Goal: Task Accomplishment & Management: Manage account settings

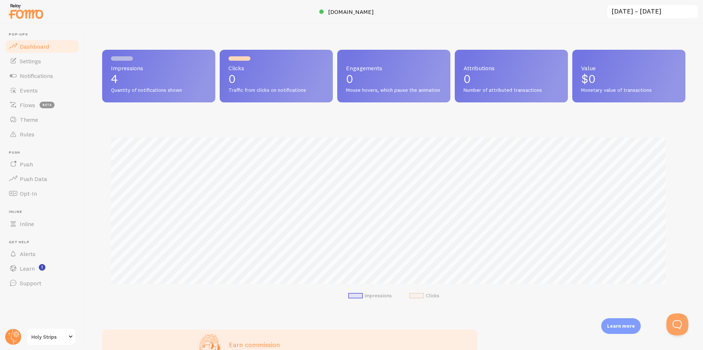
scroll to position [192, 577]
click at [375, 13] on span at bounding box center [379, 11] width 9 height 9
click at [145, 96] on div "Impressions 4 Quantity of notifications shown" at bounding box center [158, 76] width 113 height 53
click at [44, 336] on span "Holy Strips" at bounding box center [48, 337] width 35 height 9
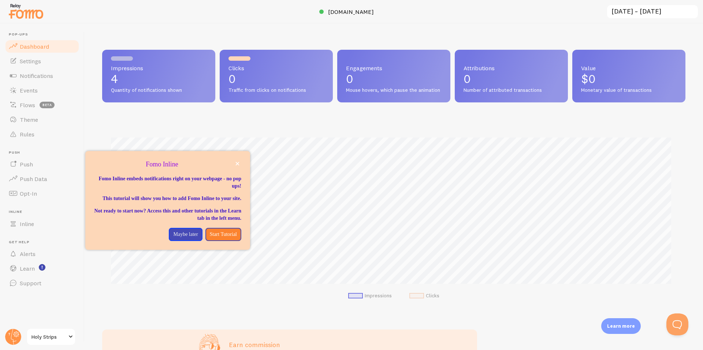
drag, startPoint x: 232, startPoint y: 164, endPoint x: 234, endPoint y: 170, distance: 6.0
click at [232, 164] on p "Fomo Inline" at bounding box center [167, 165] width 147 height 10
click at [232, 170] on div "Fomo Inline" at bounding box center [167, 172] width 165 height 6
click at [23, 54] on link "Settings" at bounding box center [41, 61] width 75 height 15
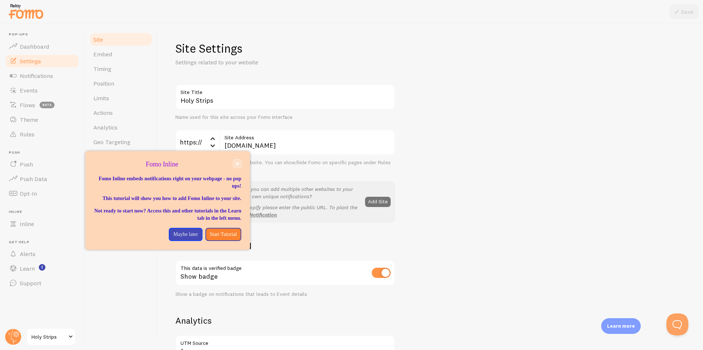
click at [237, 164] on icon "close," at bounding box center [238, 164] width 4 height 4
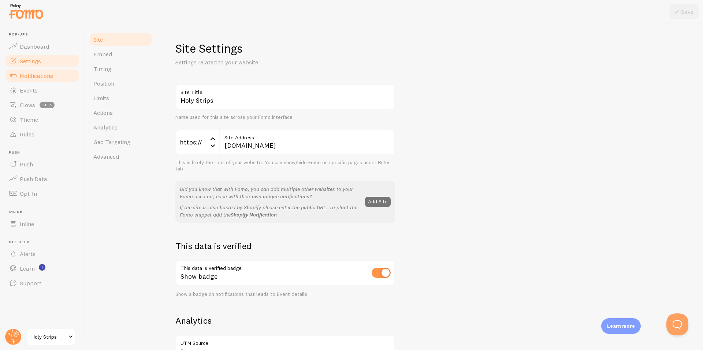
click at [39, 74] on span "Notifications" at bounding box center [36, 75] width 33 height 7
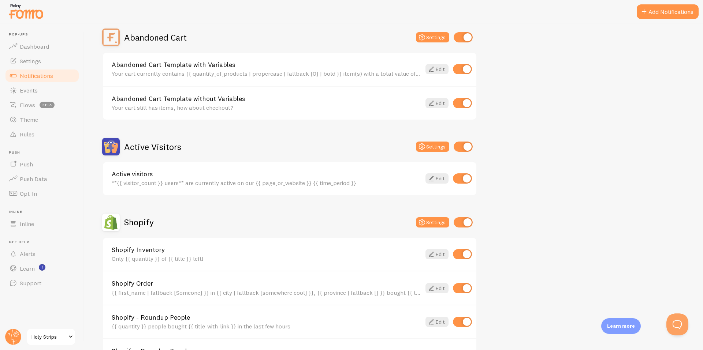
scroll to position [146, 0]
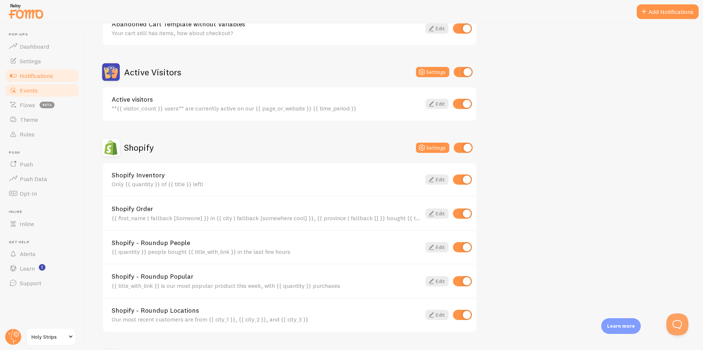
click at [14, 84] on link "Events" at bounding box center [41, 90] width 75 height 15
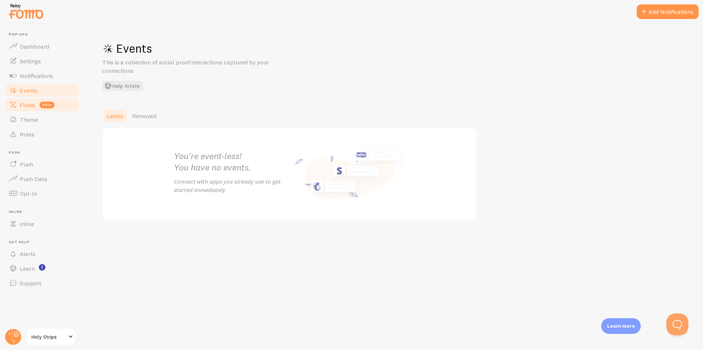
click at [32, 111] on link "Flows beta" at bounding box center [41, 105] width 75 height 15
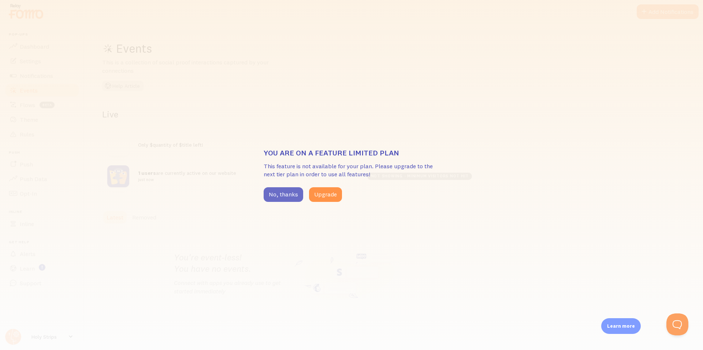
click at [277, 195] on button "No, thanks" at bounding box center [283, 194] width 40 height 15
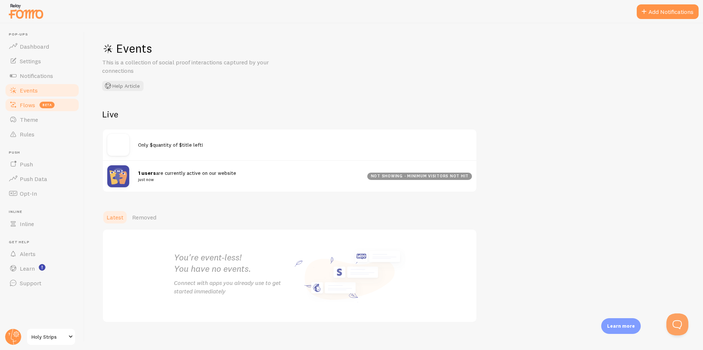
click at [26, 110] on link "Flows beta" at bounding box center [41, 105] width 75 height 15
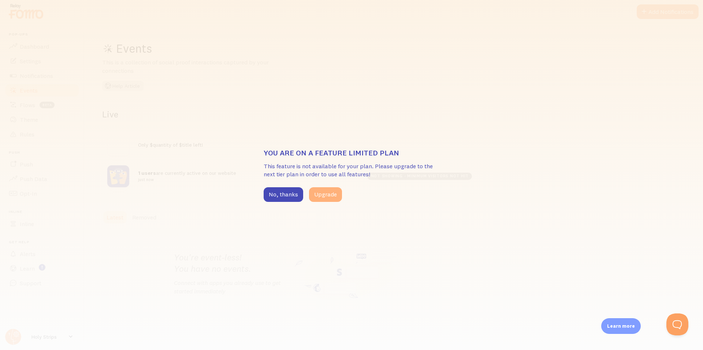
click at [322, 187] on button "Upgrade" at bounding box center [325, 194] width 33 height 15
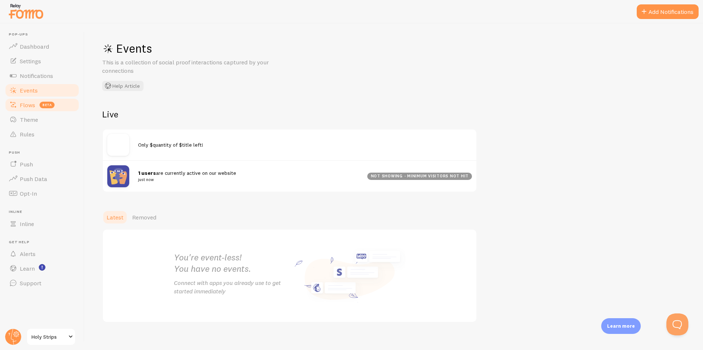
click at [32, 102] on span "Flows" at bounding box center [27, 104] width 15 height 7
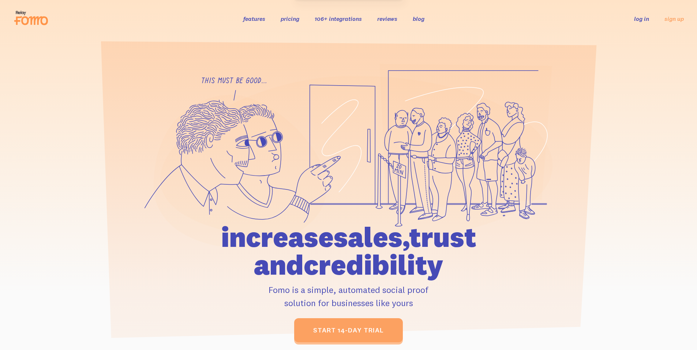
click at [637, 21] on link "log in" at bounding box center [641, 18] width 15 height 7
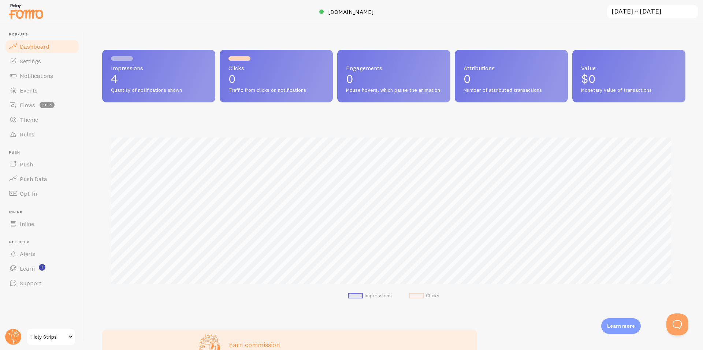
scroll to position [192, 577]
click at [219, 12] on div at bounding box center [351, 11] width 703 height 23
click at [20, 51] on link "Dashboard" at bounding box center [41, 46] width 75 height 15
click at [28, 58] on span "Settings" at bounding box center [30, 60] width 21 height 7
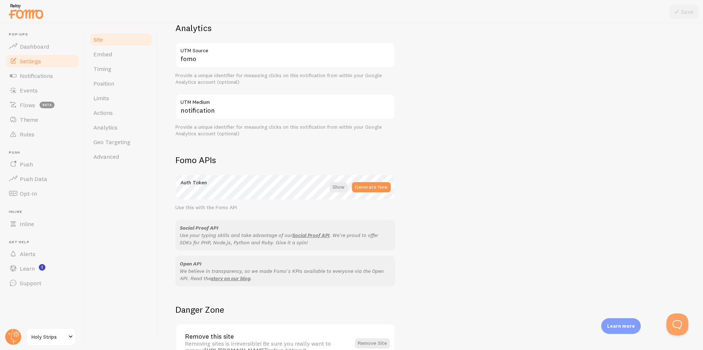
scroll to position [341, 0]
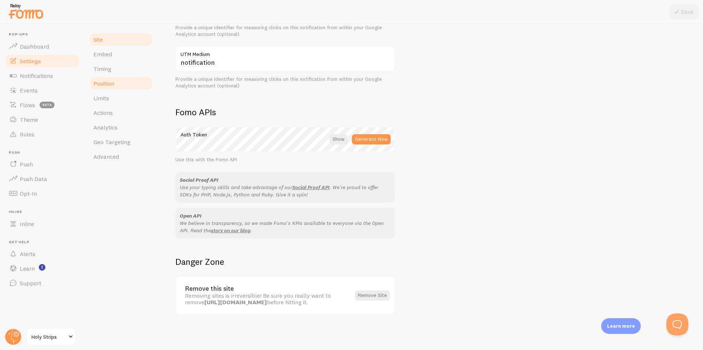
click at [117, 78] on link "Position" at bounding box center [121, 83] width 64 height 15
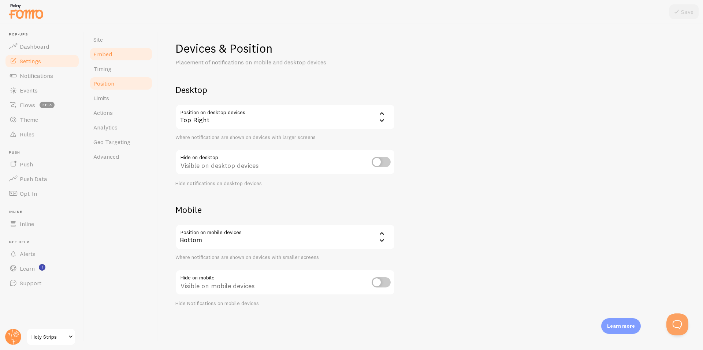
click at [120, 57] on link "Embed" at bounding box center [121, 54] width 64 height 15
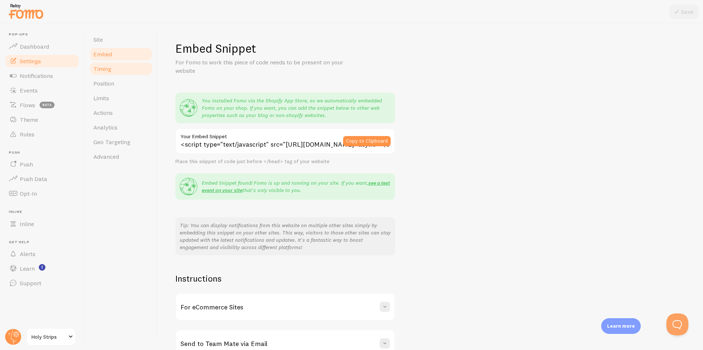
click at [109, 68] on span "Timing" at bounding box center [102, 68] width 18 height 7
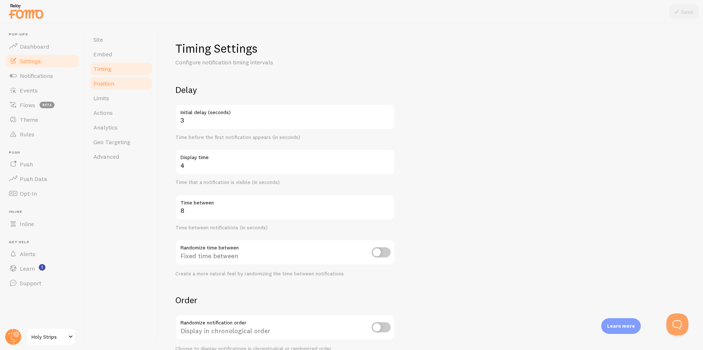
click at [99, 87] on span "Position" at bounding box center [103, 83] width 21 height 7
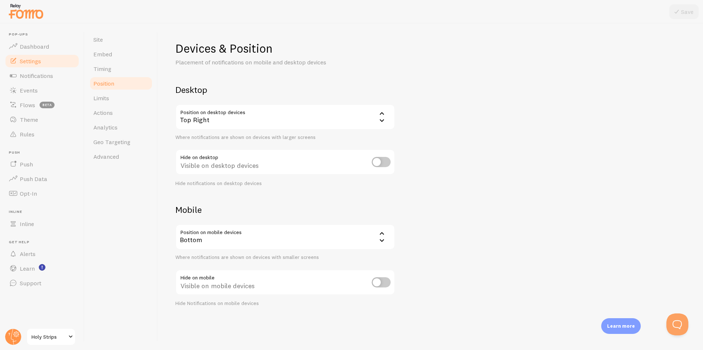
click at [340, 124] on div "Top Right" at bounding box center [285, 117] width 220 height 26
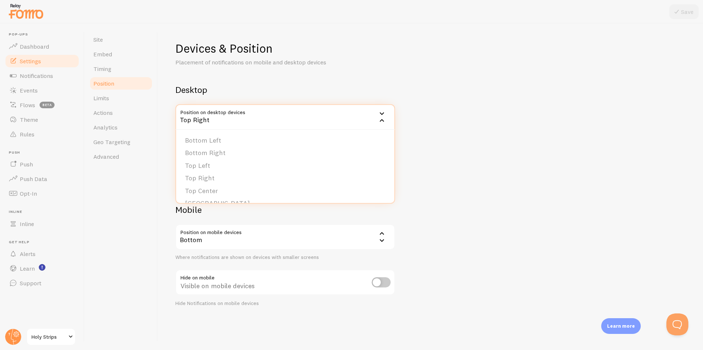
click at [493, 132] on div "Devices & Position Placement of notifications on mobile and desktop devices Des…" at bounding box center [430, 174] width 510 height 266
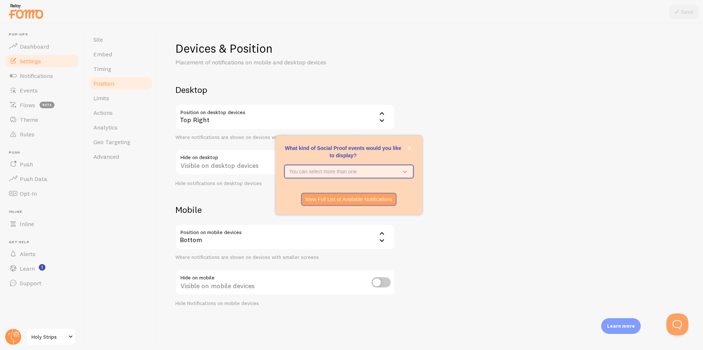
click at [406, 177] on button "You can select more than one" at bounding box center [348, 171] width 129 height 13
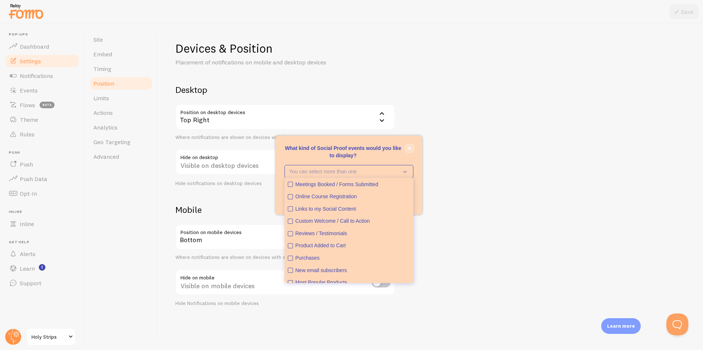
click at [410, 149] on icon "close," at bounding box center [409, 148] width 4 height 4
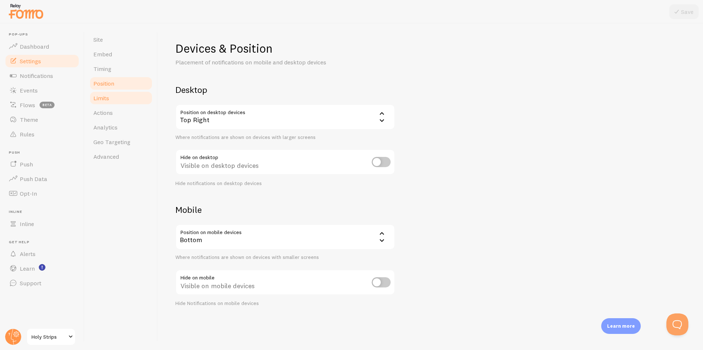
click at [121, 98] on link "Limits" at bounding box center [121, 98] width 64 height 15
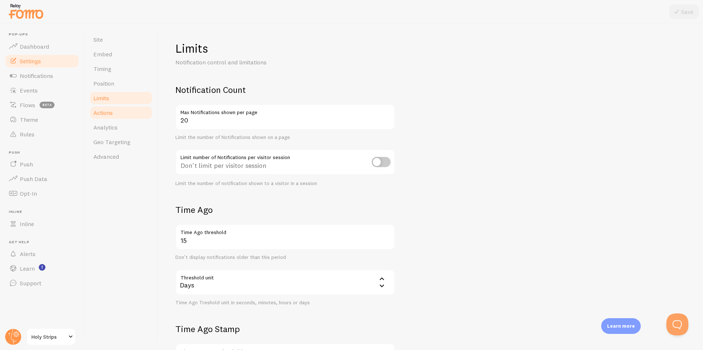
click at [120, 110] on link "Actions" at bounding box center [121, 112] width 64 height 15
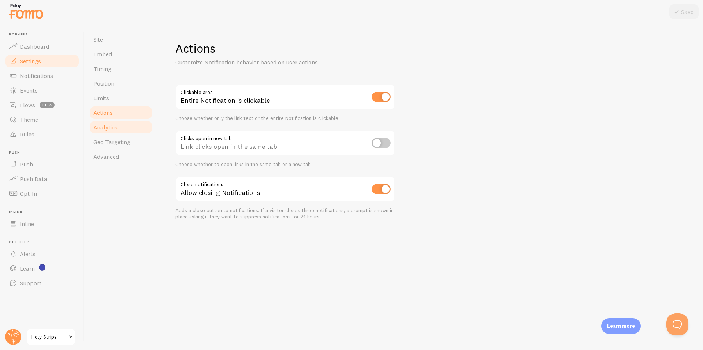
click at [118, 126] on link "Analytics" at bounding box center [121, 127] width 64 height 15
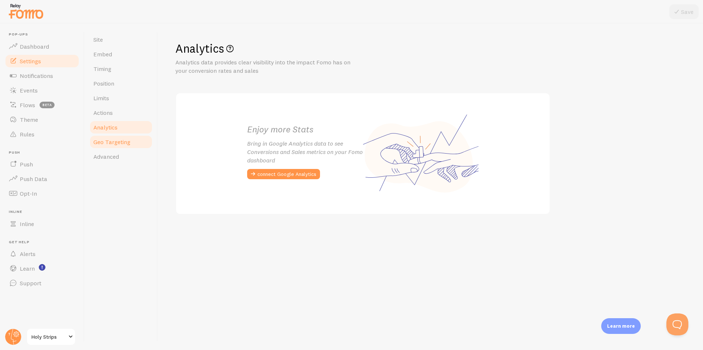
click at [116, 147] on link "Geo Targeting" at bounding box center [121, 142] width 64 height 15
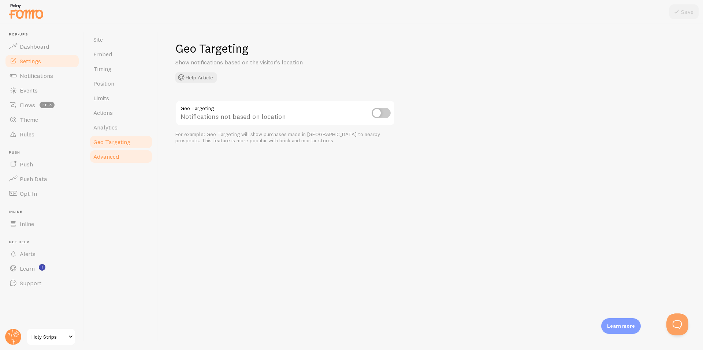
click at [116, 156] on span "Advanced" at bounding box center [106, 156] width 26 height 7
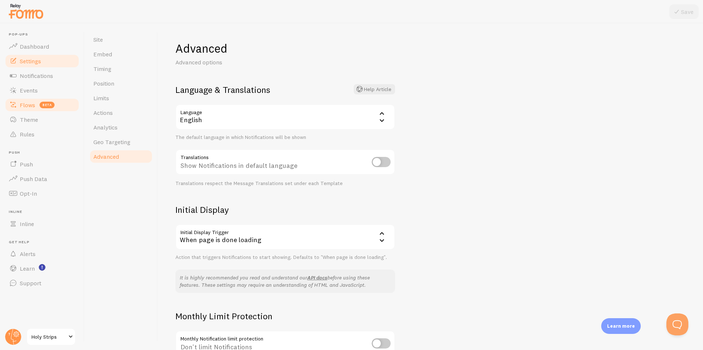
click at [46, 104] on span "beta" at bounding box center [47, 105] width 15 height 7
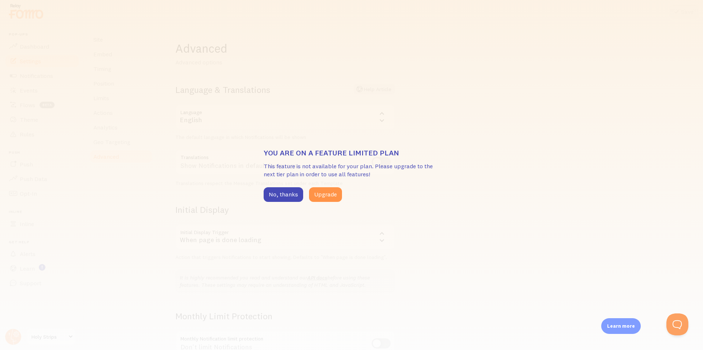
drag, startPoint x: 291, startPoint y: 194, endPoint x: 191, endPoint y: 159, distance: 105.2
click at [290, 193] on button "No, thanks" at bounding box center [283, 194] width 40 height 15
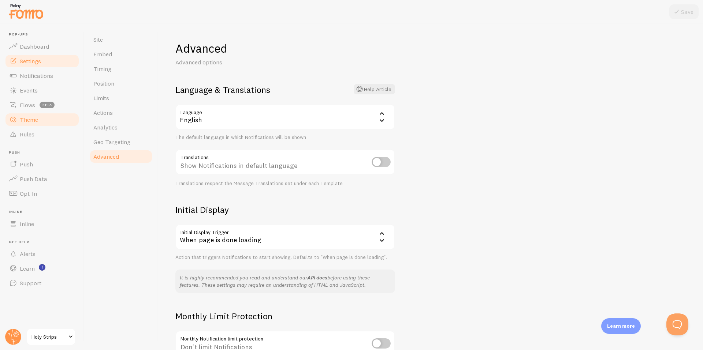
click at [42, 119] on link "Theme" at bounding box center [41, 119] width 75 height 15
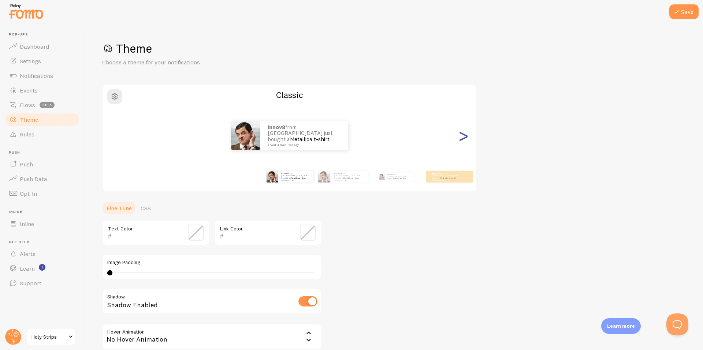
click at [463, 149] on div ">" at bounding box center [463, 135] width 9 height 53
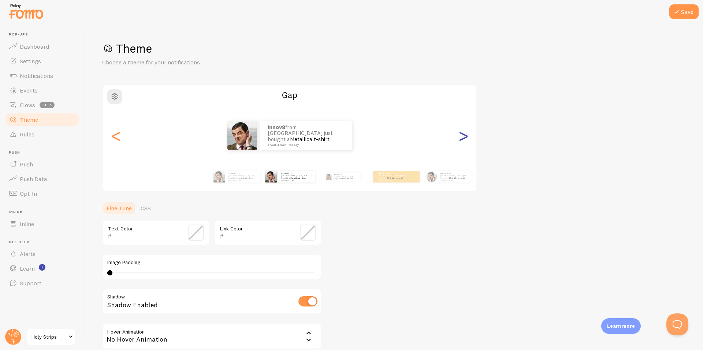
click at [463, 149] on div ">" at bounding box center [463, 135] width 9 height 53
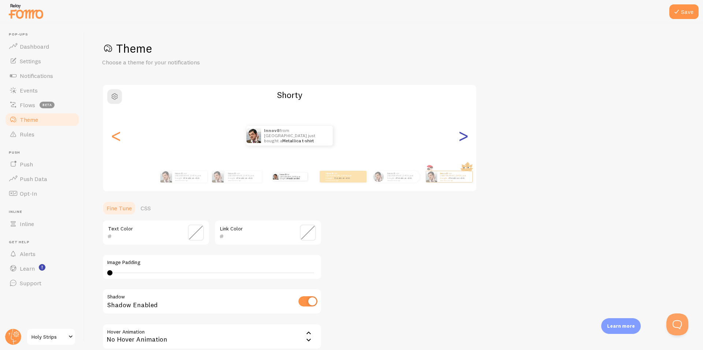
click at [463, 149] on div ">" at bounding box center [463, 135] width 9 height 53
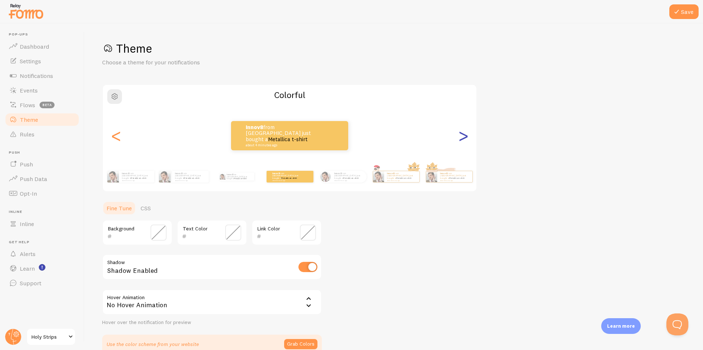
click at [463, 149] on div ">" at bounding box center [463, 135] width 9 height 53
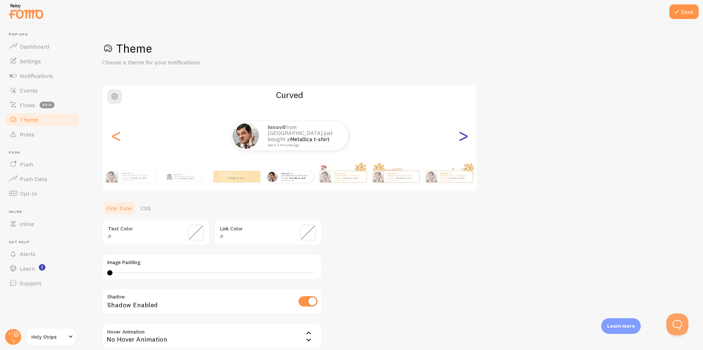
click at [463, 149] on div ">" at bounding box center [463, 135] width 9 height 53
type input "0"
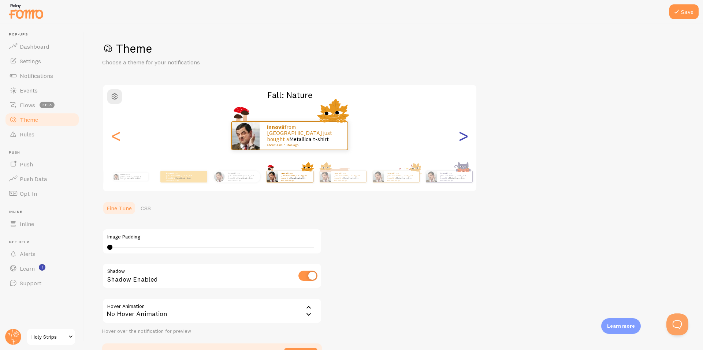
click at [463, 149] on div ">" at bounding box center [463, 135] width 9 height 53
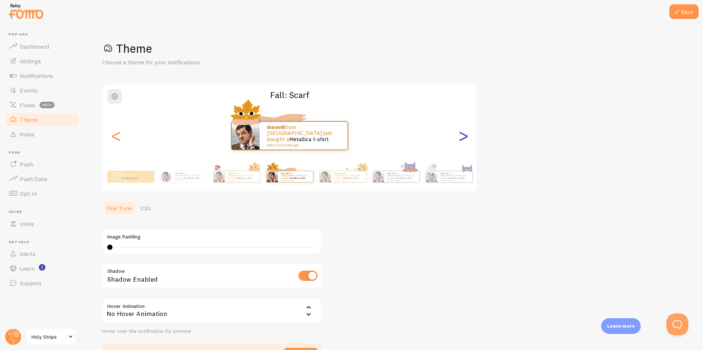
click at [463, 149] on div ">" at bounding box center [463, 135] width 9 height 53
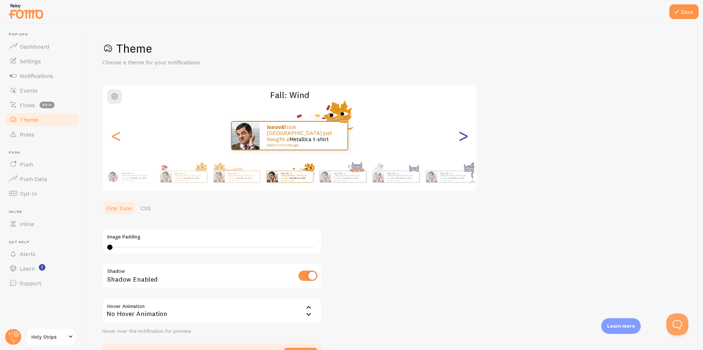
click at [463, 149] on div ">" at bounding box center [463, 135] width 9 height 53
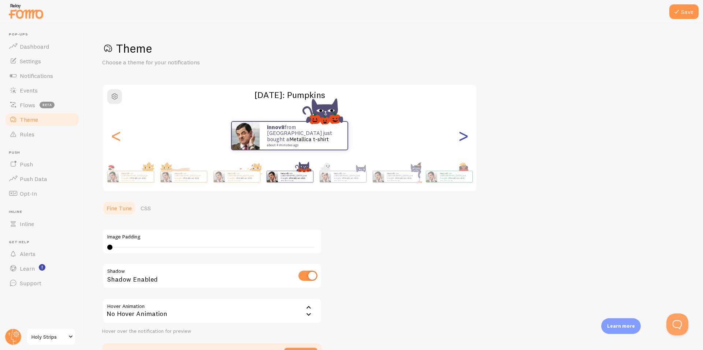
click at [463, 149] on div ">" at bounding box center [463, 135] width 9 height 53
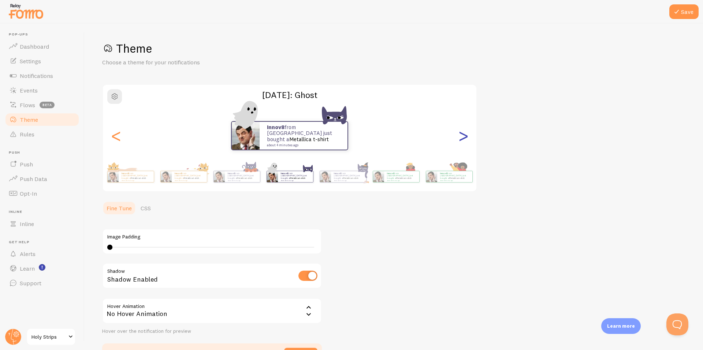
click at [463, 149] on div ">" at bounding box center [463, 135] width 9 height 53
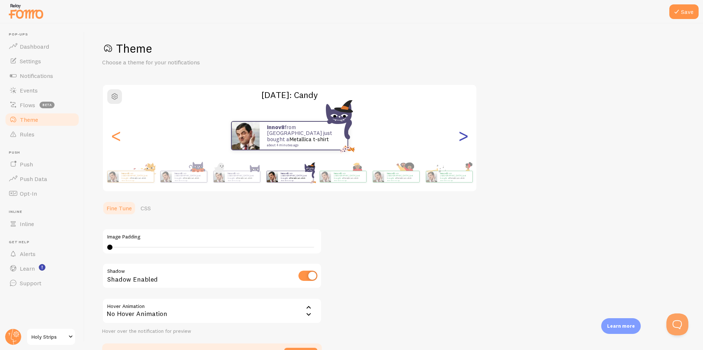
click at [463, 149] on div ">" at bounding box center [463, 135] width 9 height 53
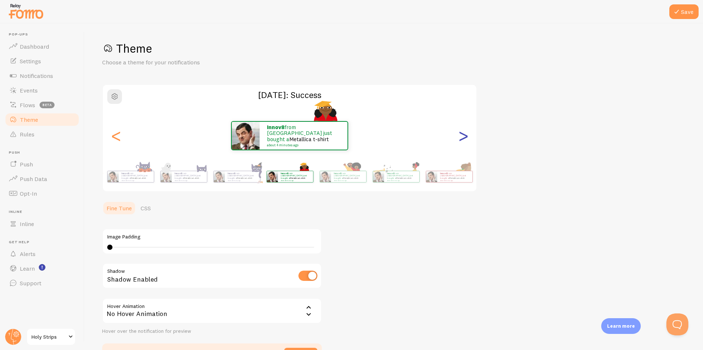
click at [463, 149] on div ">" at bounding box center [463, 135] width 9 height 53
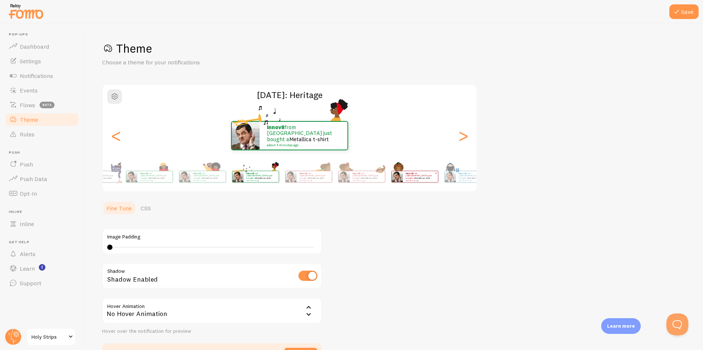
click at [391, 185] on div "Innov8 from [GEOGRAPHIC_DATA] just bought a Metallica t-shirt about 4 minutes a…" at bounding box center [414, 177] width 47 height 20
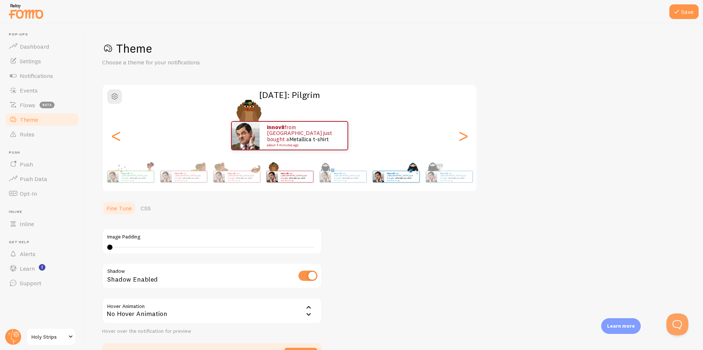
click at [384, 172] on div "Innov8 from [GEOGRAPHIC_DATA] just bought a Metallica t-shirt about 4 minutes a…" at bounding box center [401, 176] width 35 height 11
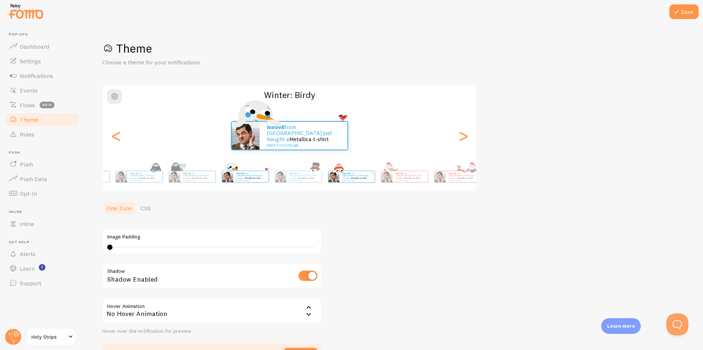
click at [328, 186] on div "Innov8 from [GEOGRAPHIC_DATA] just bought a Metallica t-shirt about 4 minutes a…" at bounding box center [351, 177] width 47 height 20
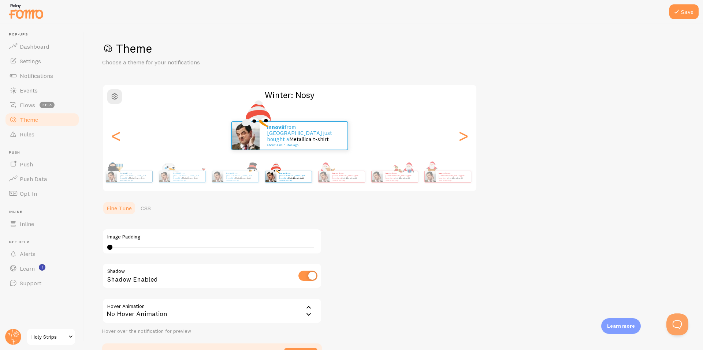
click at [168, 177] on div "Innov8 from [GEOGRAPHIC_DATA] just bought a Metallica t-shirt about 4 minutes a…" at bounding box center [289, 176] width 420 height 29
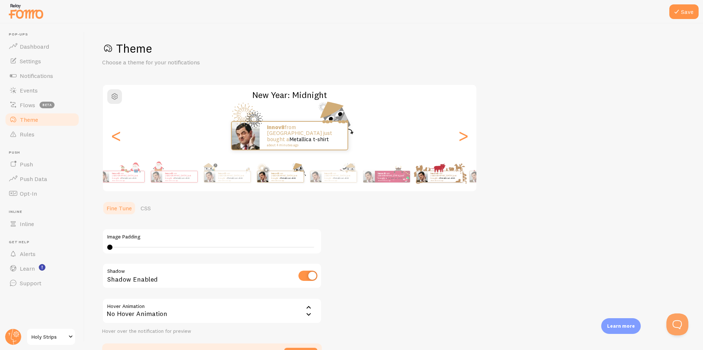
click at [416, 171] on div "Innov8 from [GEOGRAPHIC_DATA] just bought a Metallica t-shirt about 4 minutes a…" at bounding box center [439, 177] width 47 height 12
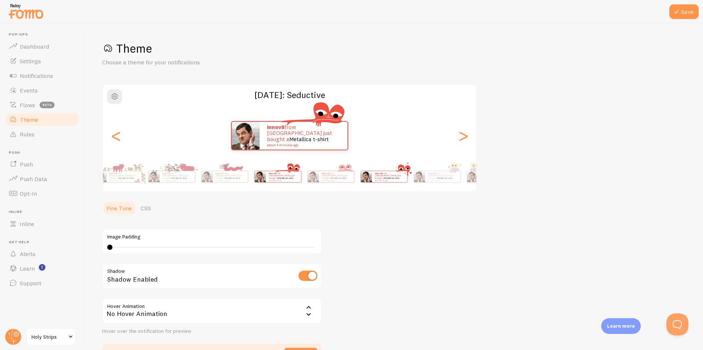
click at [94, 168] on div "Save Theme Choose a theme for your notifications [DATE]: Seductive Innov8 from …" at bounding box center [394, 186] width 618 height 327
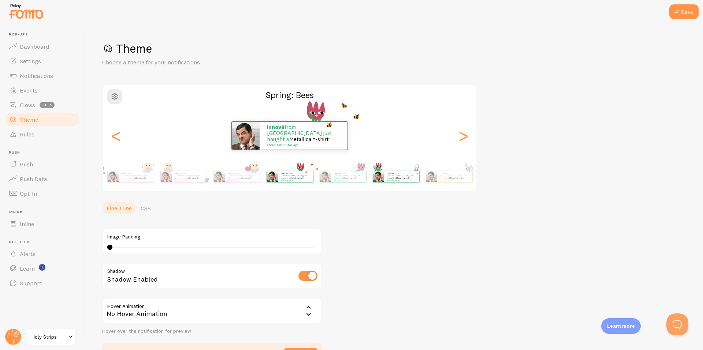
click at [144, 164] on div "Innov8 from [GEOGRAPHIC_DATA] just bought a Metallica t-shirt about 4 minutes a…" at bounding box center [289, 176] width 420 height 29
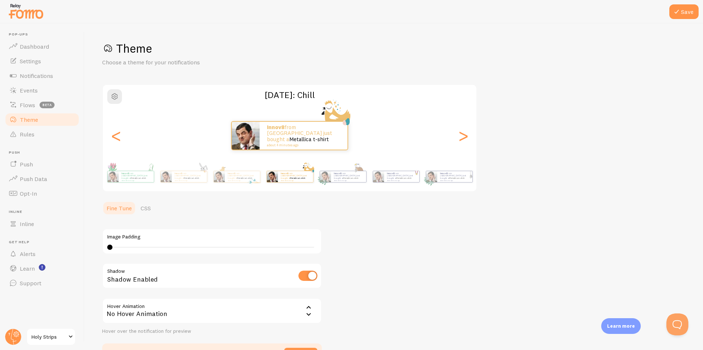
click at [384, 171] on div "Innov8 from [GEOGRAPHIC_DATA] just bought a Metallica t-shirt about 4 minutes a…" at bounding box center [401, 176] width 35 height 11
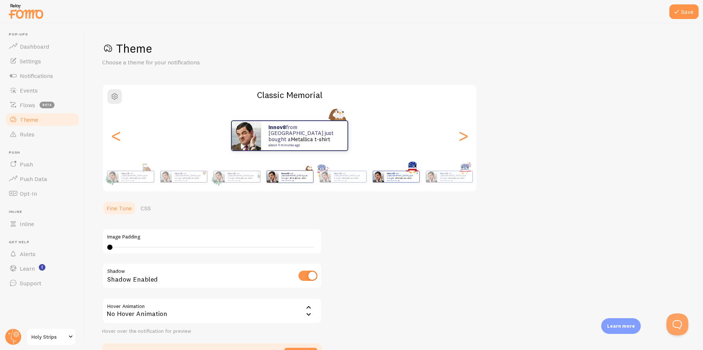
click at [384, 180] on img at bounding box center [378, 176] width 11 height 11
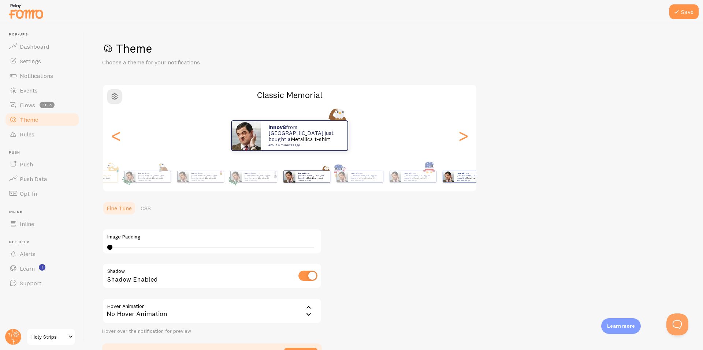
click at [457, 182] on div "Innov8 from [GEOGRAPHIC_DATA] just bought a Metallica t-shirt about 4 minutes a…" at bounding box center [471, 176] width 35 height 11
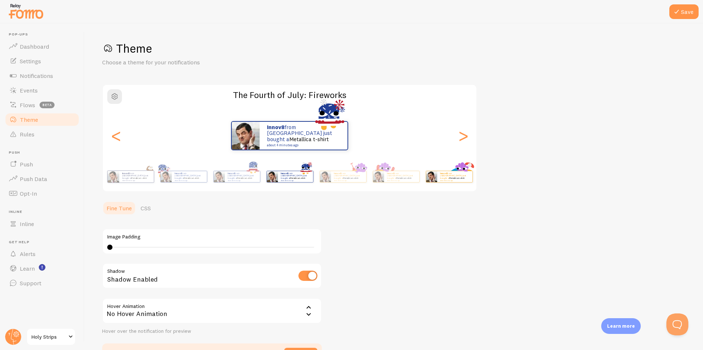
click at [454, 183] on div "Innov8 from [GEOGRAPHIC_DATA] just bought a Metallica t-shirt about 4 minutes a…" at bounding box center [448, 177] width 47 height 20
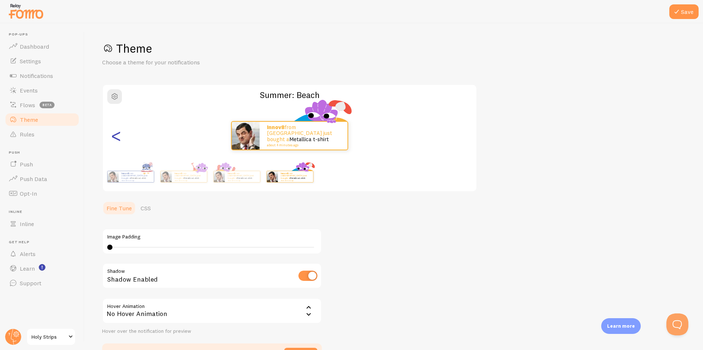
click at [119, 142] on div "<" at bounding box center [116, 135] width 9 height 53
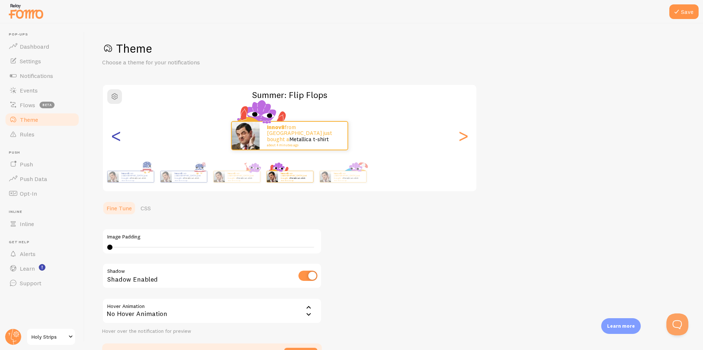
click at [119, 142] on div "<" at bounding box center [116, 135] width 9 height 53
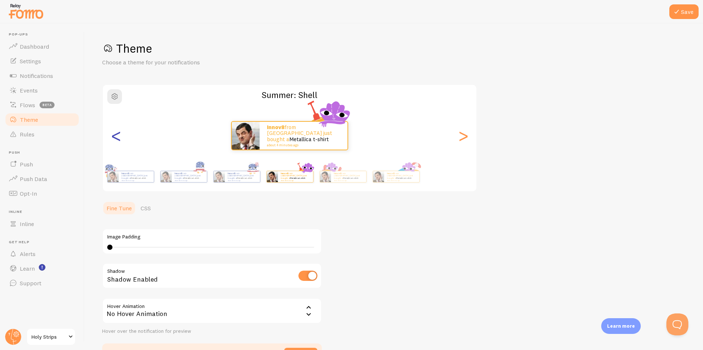
click at [119, 142] on div "<" at bounding box center [116, 135] width 9 height 53
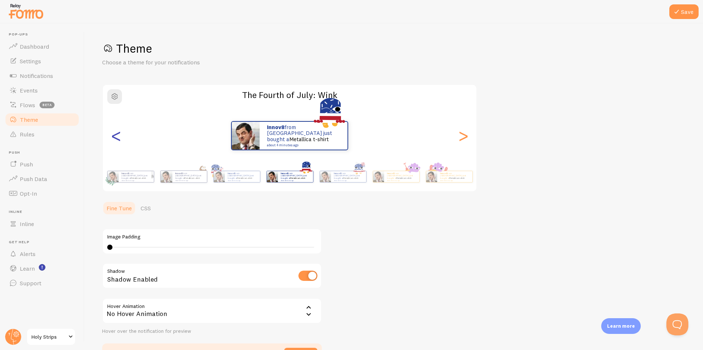
click at [119, 142] on div "<" at bounding box center [116, 135] width 9 height 53
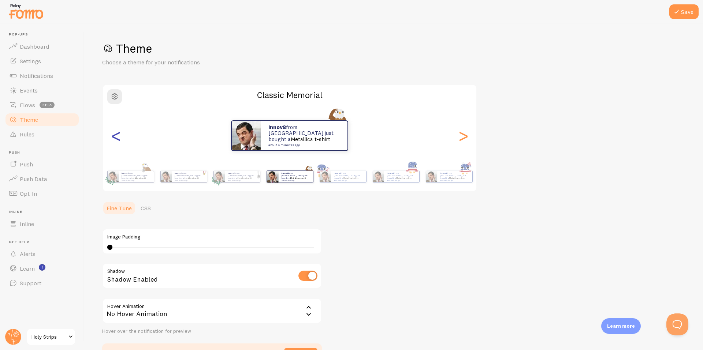
click at [119, 142] on div "<" at bounding box center [116, 135] width 9 height 53
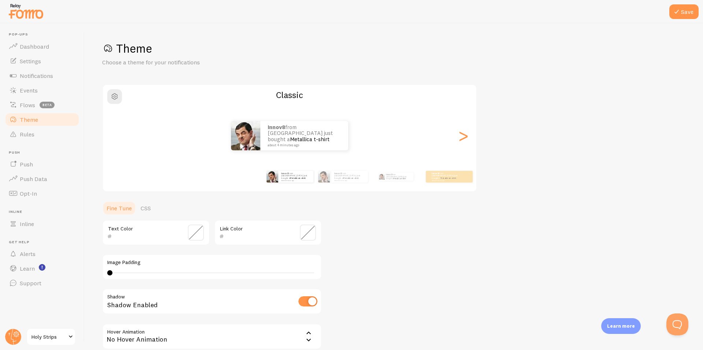
click at [124, 177] on div "Innov8 from [GEOGRAPHIC_DATA] just bought a Metallica t-shirt about 4 minutes a…" at bounding box center [289, 176] width 420 height 29
click at [334, 183] on div "Innov8 from [GEOGRAPHIC_DATA] just bought a Metallica t-shirt about 4 minutes a…" at bounding box center [342, 177] width 47 height 20
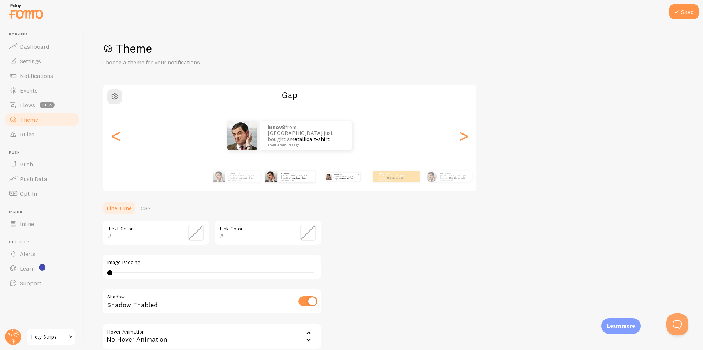
click at [419, 187] on div "Innov8 from [GEOGRAPHIC_DATA] just bought a Metallica t-shirt about 4 minutes a…" at bounding box center [395, 177] width 47 height 20
click at [331, 177] on img at bounding box center [328, 177] width 6 height 6
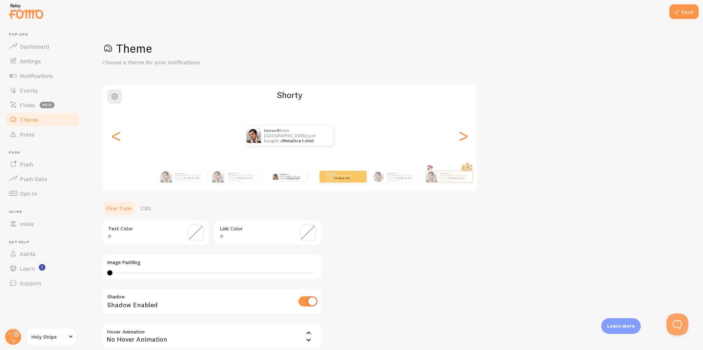
click at [349, 180] on small "about 4 minutes ago" at bounding box center [339, 180] width 29 height 1
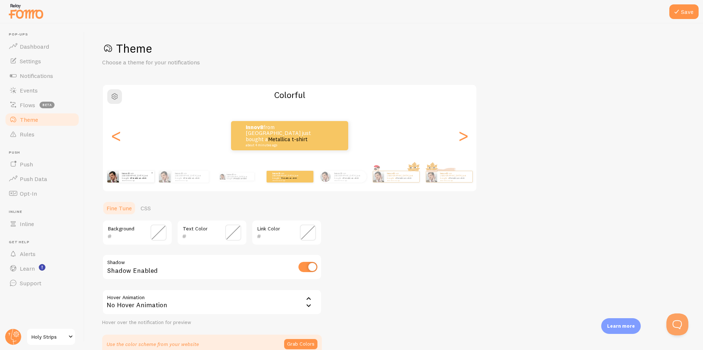
click at [142, 178] on link "Metallica t-shirt" at bounding box center [139, 178] width 16 height 3
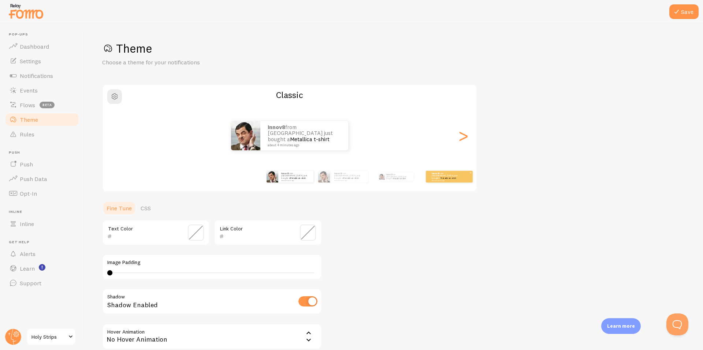
click at [449, 180] on div "Innov8 from [GEOGRAPHIC_DATA] just bought a Metallica t-shirt about 4 minutes a…" at bounding box center [449, 177] width 47 height 12
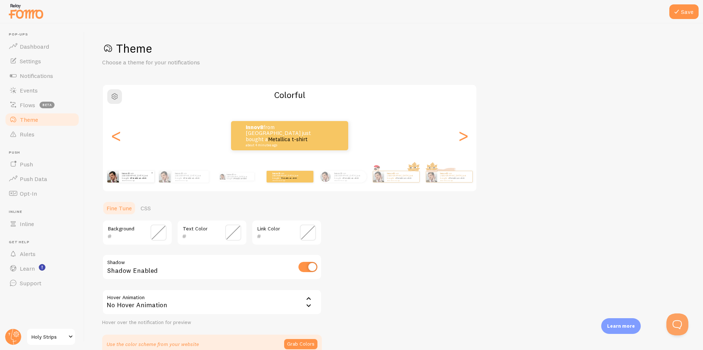
click at [141, 178] on link "Metallica t-shirt" at bounding box center [139, 178] width 16 height 3
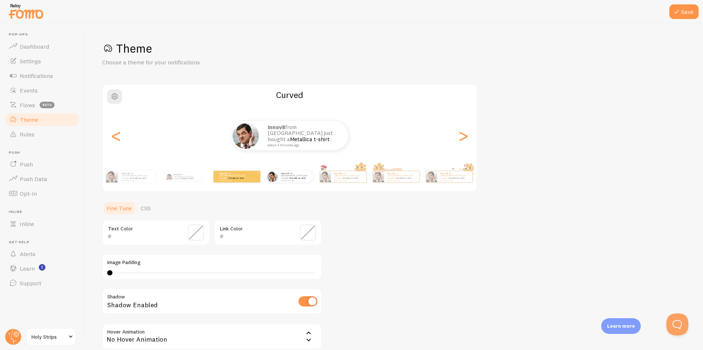
click at [240, 180] on small "about 4 minutes ago" at bounding box center [233, 180] width 29 height 1
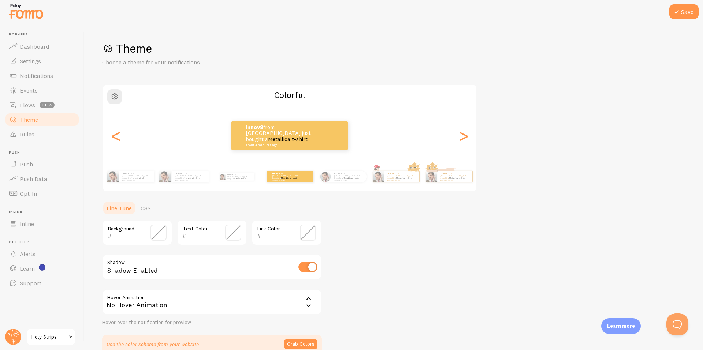
click at [124, 138] on div "Innov8 from [GEOGRAPHIC_DATA] just bought a Metallica t-shirt about 4 minutes a…" at bounding box center [289, 135] width 373 height 29
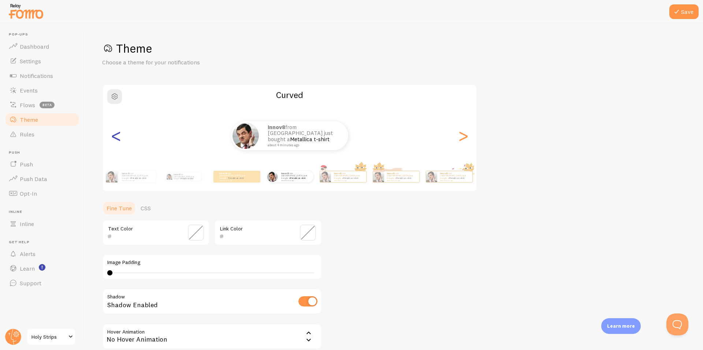
click at [115, 139] on div "<" at bounding box center [116, 135] width 9 height 53
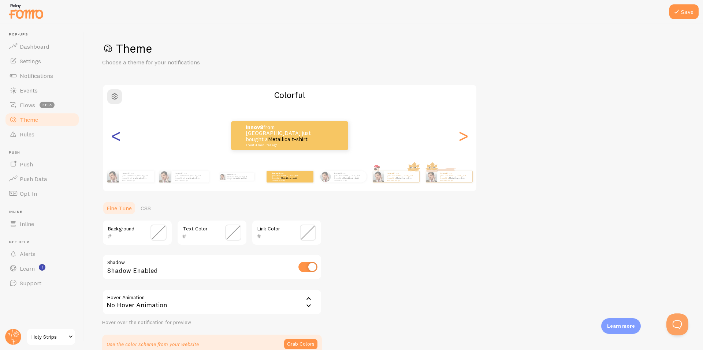
click at [115, 139] on div "<" at bounding box center [116, 135] width 9 height 53
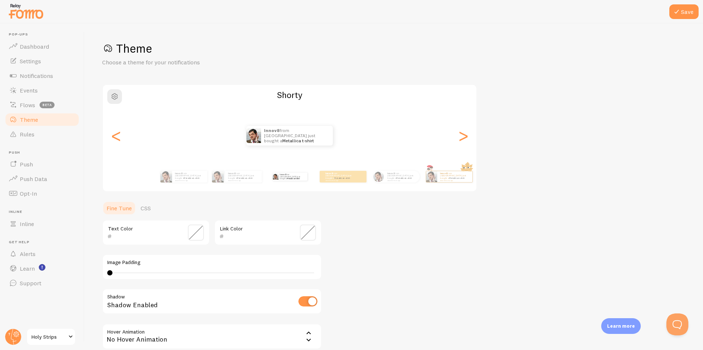
click at [455, 145] on div "Innov8 from [GEOGRAPHIC_DATA] just bought a Metallica t-shirt about 4 minutes a…" at bounding box center [289, 135] width 373 height 53
click at [463, 140] on div ">" at bounding box center [463, 135] width 9 height 53
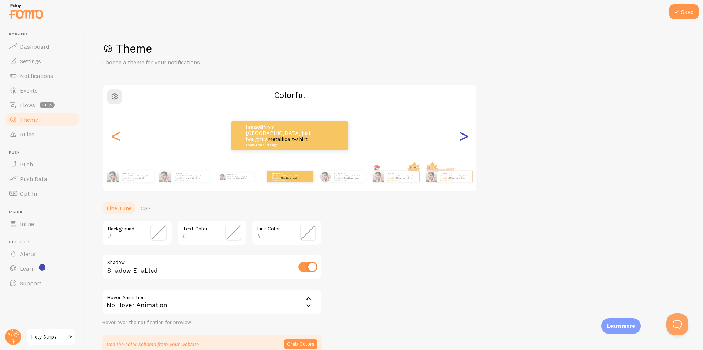
click at [463, 140] on div ">" at bounding box center [463, 135] width 9 height 53
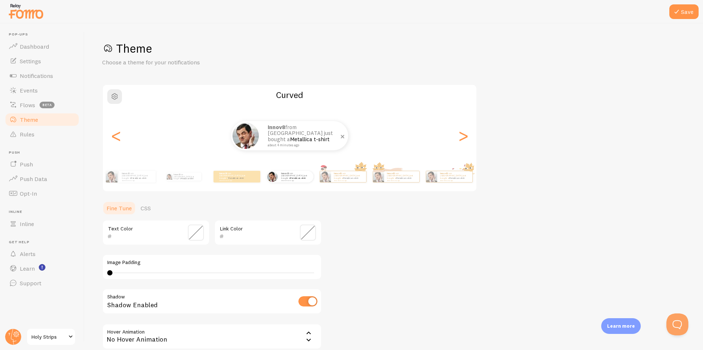
click at [292, 143] on small "about 4 minutes ago" at bounding box center [303, 145] width 71 height 4
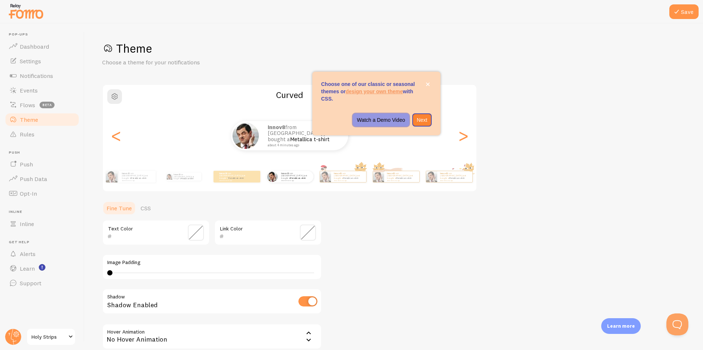
click at [380, 122] on p "Watch a Demo Video" at bounding box center [381, 119] width 48 height 7
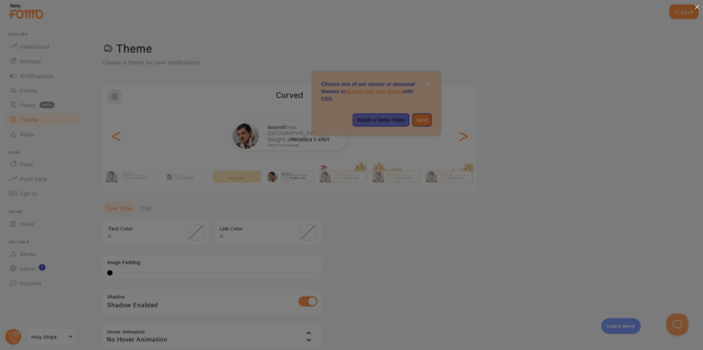
click at [696, 6] on icon at bounding box center [697, 7] width 4 height 4
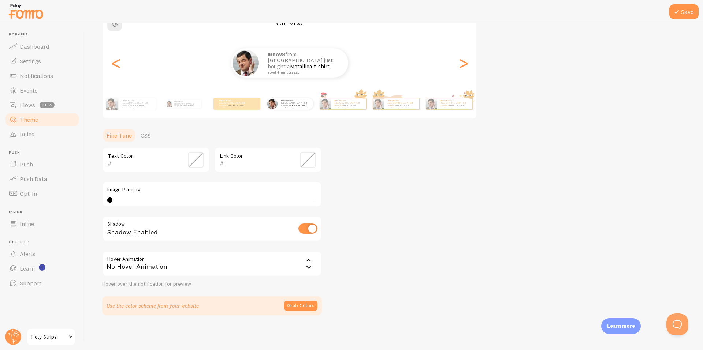
scroll to position [73, 0]
drag, startPoint x: 201, startPoint y: 160, endPoint x: 200, endPoint y: 165, distance: 5.2
click at [201, 162] on span at bounding box center [196, 160] width 16 height 16
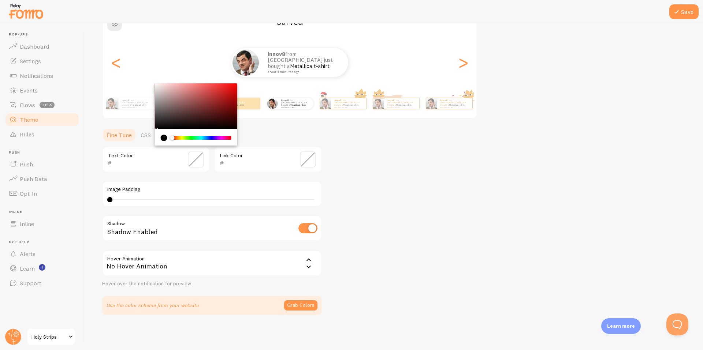
click at [163, 138] on div "current color is #000000" at bounding box center [164, 138] width 7 height 7
click at [391, 176] on div "Theme Choose a theme for your notifications Curved Innov8 from [GEOGRAPHIC_DATA…" at bounding box center [393, 141] width 583 height 347
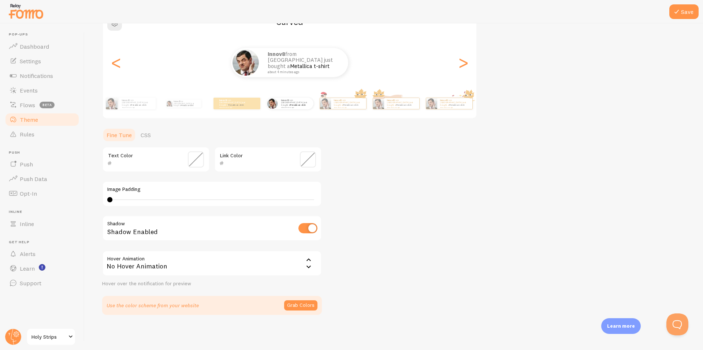
click at [307, 159] on span at bounding box center [308, 160] width 16 height 16
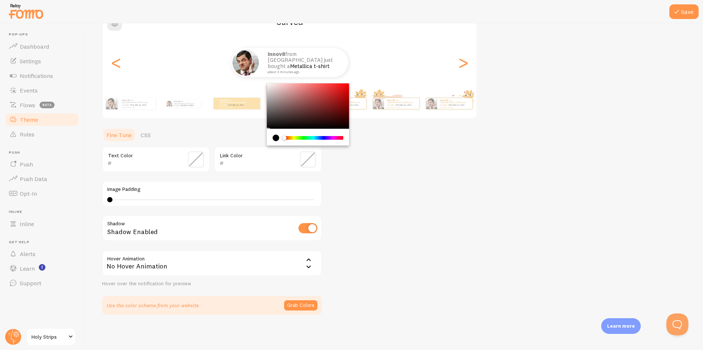
drag, startPoint x: 428, startPoint y: 159, endPoint x: 225, endPoint y: 183, distance: 204.5
click at [427, 159] on div "Theme Choose a theme for your notifications Curved Innov8 from [GEOGRAPHIC_DATA…" at bounding box center [393, 141] width 583 height 347
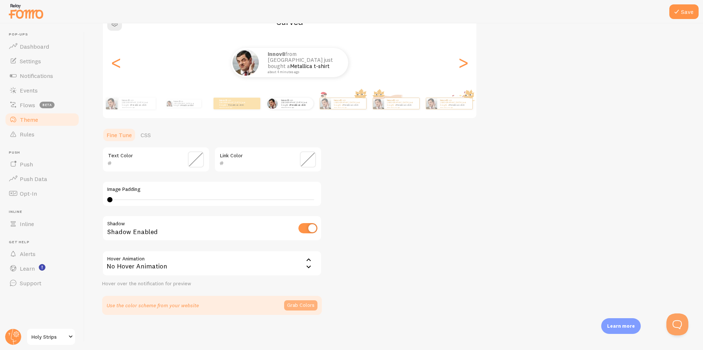
click at [299, 304] on button "Grab Colors" at bounding box center [300, 305] width 33 height 10
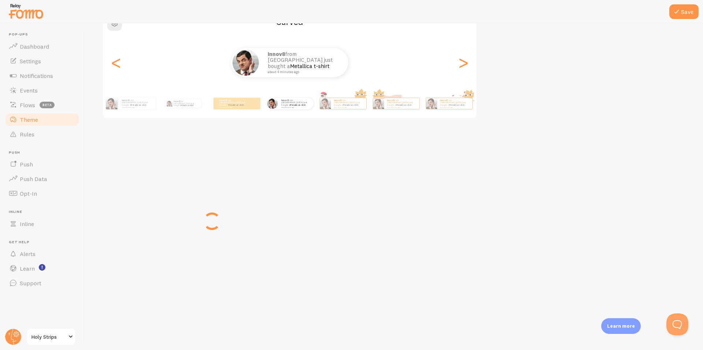
scroll to position [70, 0]
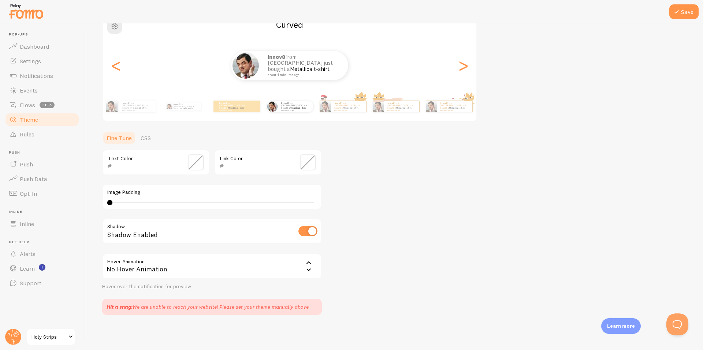
click at [253, 270] on div "No Hover Animation" at bounding box center [212, 267] width 220 height 26
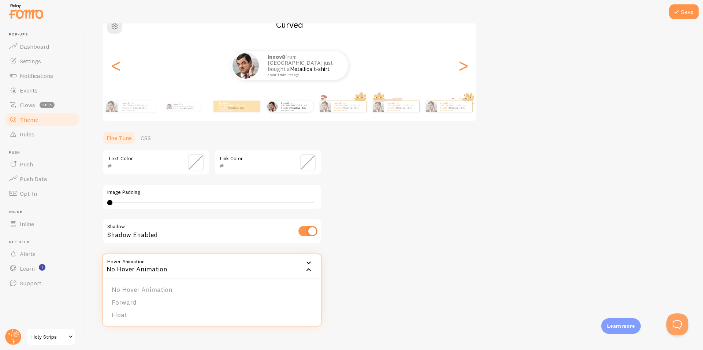
click at [400, 263] on div "Theme Choose a theme for your notifications Curved Innov8 from [GEOGRAPHIC_DATA…" at bounding box center [393, 143] width 583 height 344
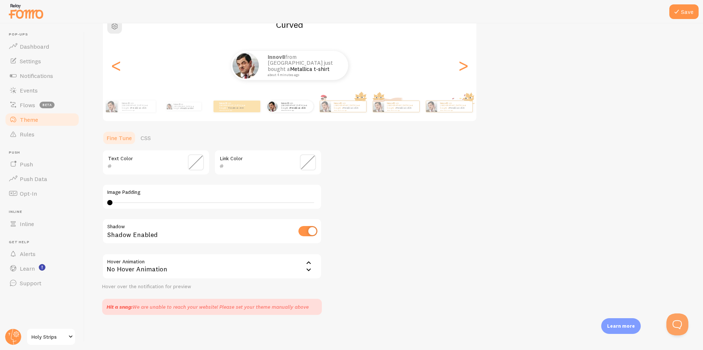
scroll to position [0, 0]
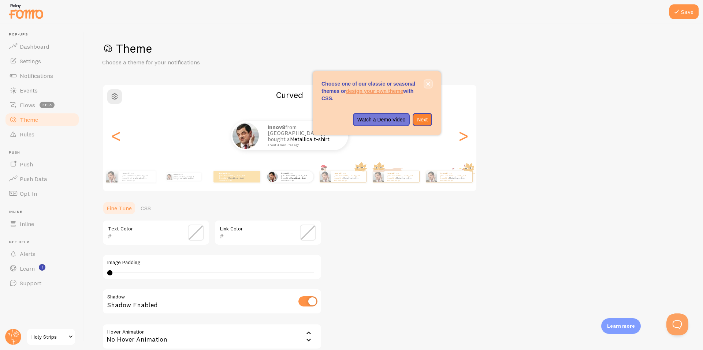
drag, startPoint x: 427, startPoint y: 83, endPoint x: 220, endPoint y: 138, distance: 213.4
click at [427, 84] on icon "close," at bounding box center [428, 84] width 4 height 4
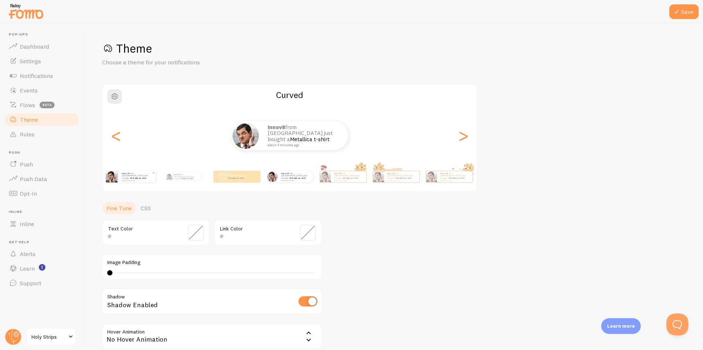
click at [135, 182] on div "Innov8 from [GEOGRAPHIC_DATA] just bought a Metallica t-shirt about 4 minutes a…" at bounding box center [137, 177] width 37 height 12
type input "0"
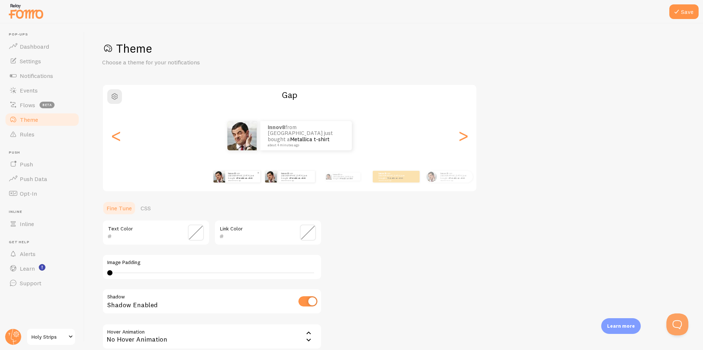
click at [228, 182] on div "Innov8 from [GEOGRAPHIC_DATA] just bought a Metallica t-shirt about 4 minutes a…" at bounding box center [242, 177] width 35 height 12
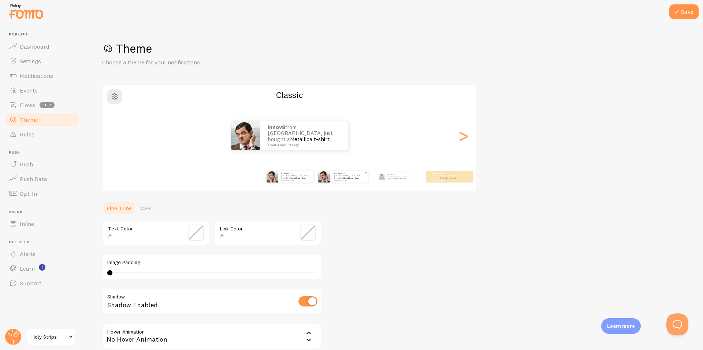
click at [342, 182] on div "Innov8 from [GEOGRAPHIC_DATA] just bought a Metallica t-shirt about 4 minutes a…" at bounding box center [349, 177] width 37 height 12
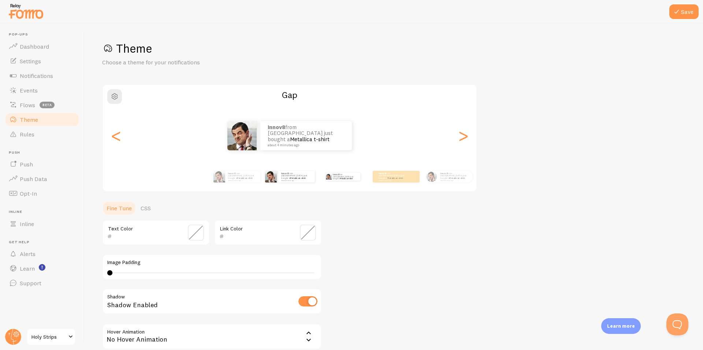
click at [381, 181] on div "Innov8 from [GEOGRAPHIC_DATA] just bought a Metallica t-shirt about 4 minutes a…" at bounding box center [396, 177] width 47 height 12
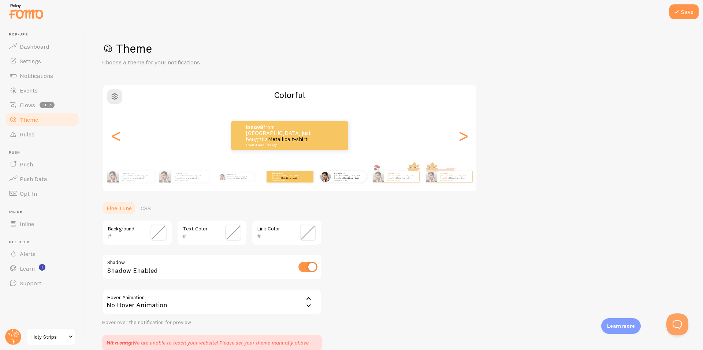
click at [333, 185] on div "Innov8 from [GEOGRAPHIC_DATA] just bought a Metallica t-shirt about 4 minutes a…" at bounding box center [342, 177] width 47 height 20
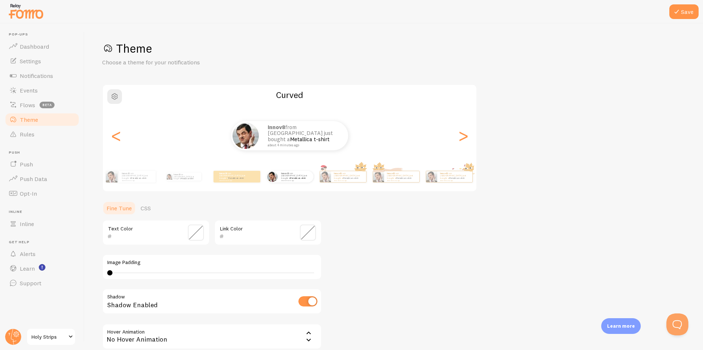
scroll to position [70, 0]
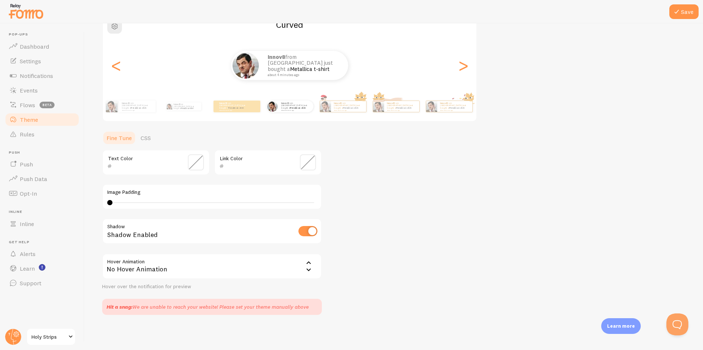
click at [216, 282] on div "Hover Animation none No Hover Animation No Hover Animation Forward Float Hover …" at bounding box center [212, 272] width 220 height 37
click at [220, 271] on div "No Hover Animation" at bounding box center [212, 267] width 220 height 26
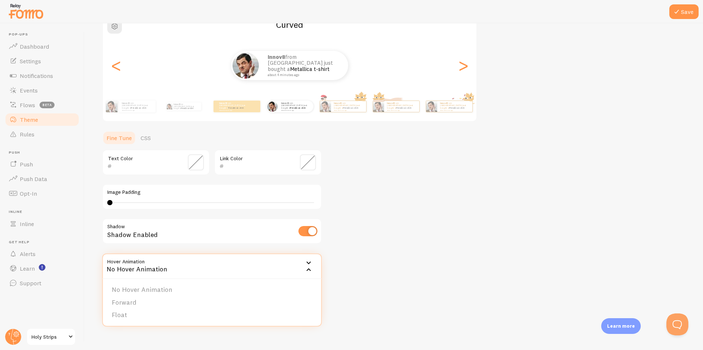
click at [355, 262] on div "Theme Choose a theme for your notifications Curved Innov8 from [GEOGRAPHIC_DATA…" at bounding box center [393, 143] width 583 height 344
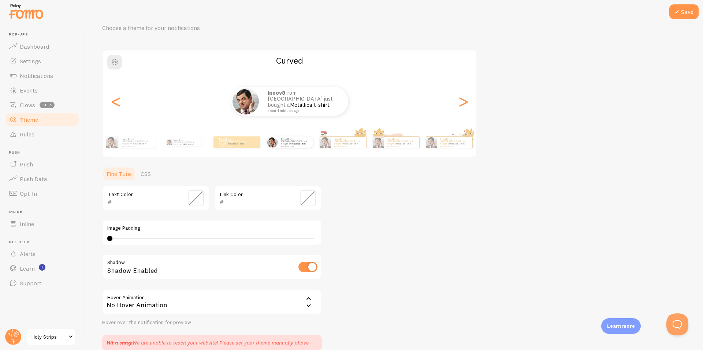
scroll to position [0, 0]
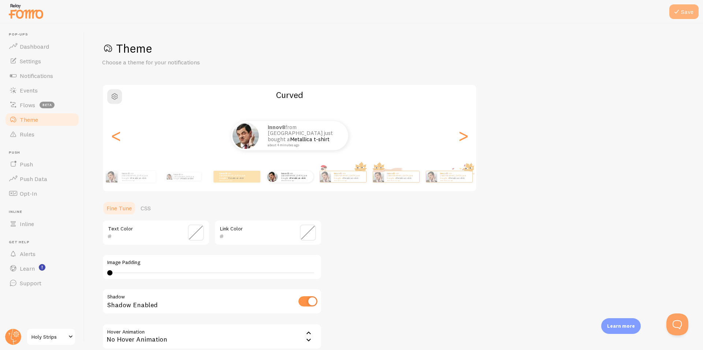
click at [684, 12] on button "Save" at bounding box center [683, 11] width 29 height 15
click at [46, 46] on span "Dashboard" at bounding box center [34, 46] width 29 height 7
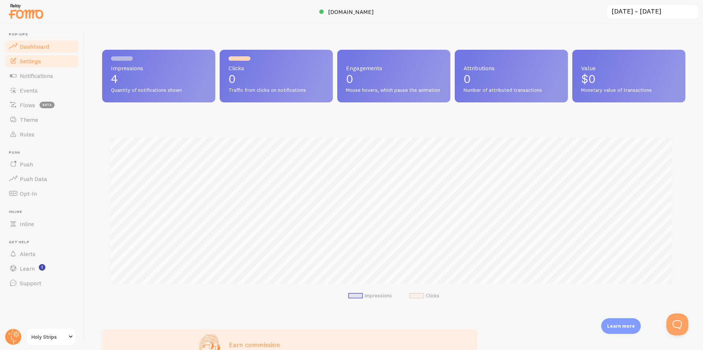
scroll to position [192, 577]
click at [45, 62] on link "Settings" at bounding box center [41, 61] width 75 height 15
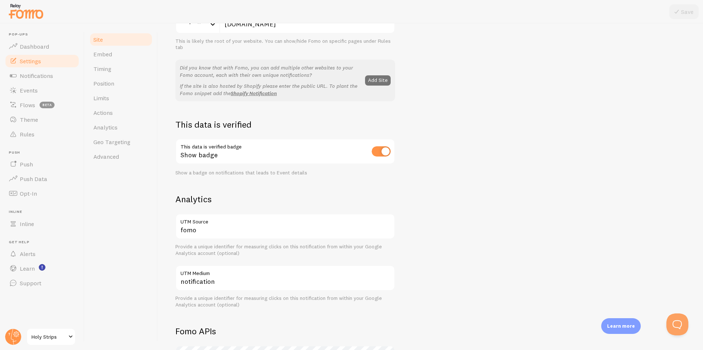
scroll to position [121, 0]
click at [120, 58] on link "Embed" at bounding box center [121, 54] width 64 height 15
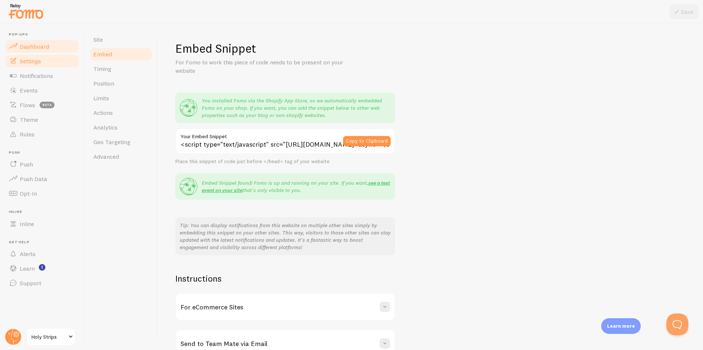
click at [47, 45] on span "Dashboard" at bounding box center [34, 46] width 29 height 7
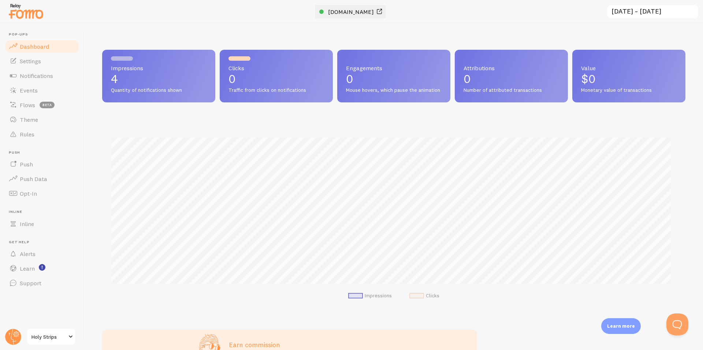
scroll to position [192, 577]
click at [29, 83] on link "Events" at bounding box center [41, 90] width 75 height 15
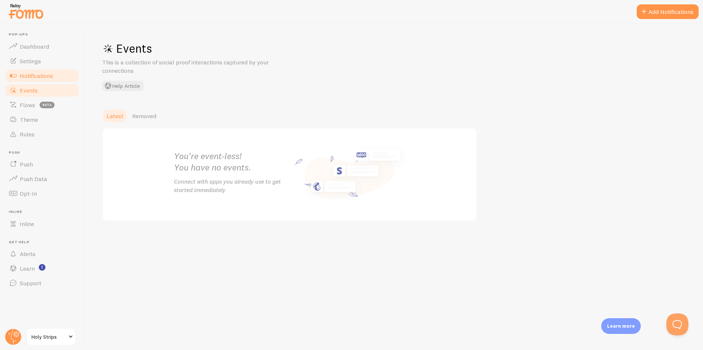
click at [29, 76] on span "Notifications" at bounding box center [36, 75] width 33 height 7
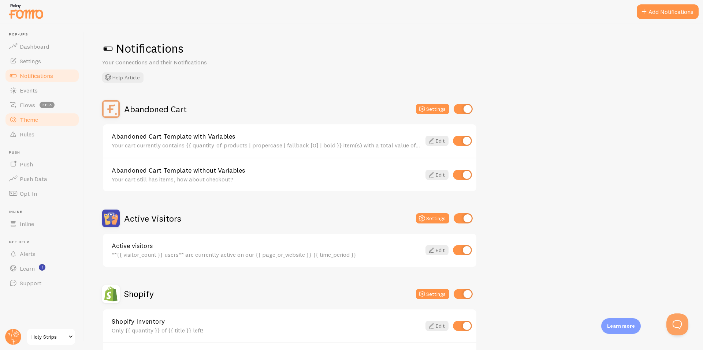
click at [20, 124] on link "Theme" at bounding box center [41, 119] width 75 height 15
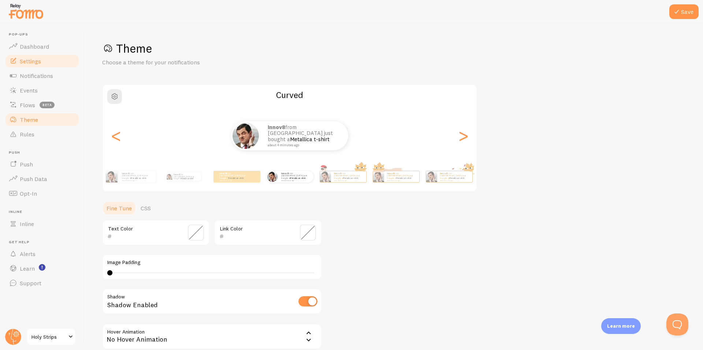
click at [34, 64] on span "Settings" at bounding box center [30, 60] width 21 height 7
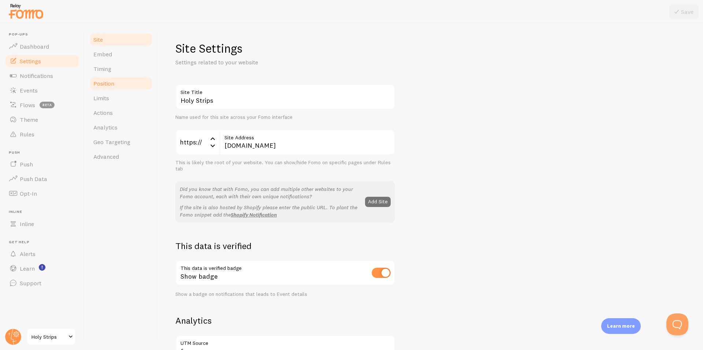
click at [127, 79] on link "Position" at bounding box center [121, 83] width 64 height 15
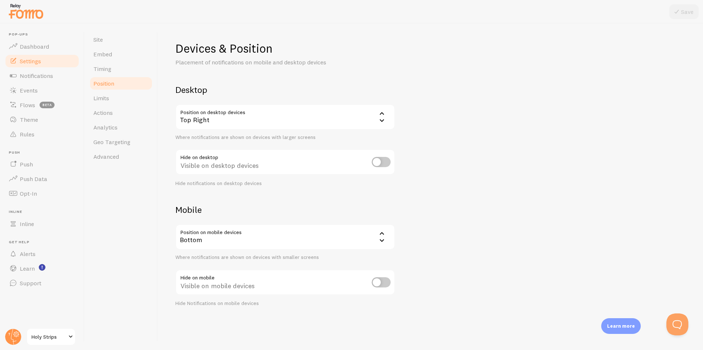
click at [286, 123] on div "Top Right" at bounding box center [285, 117] width 220 height 26
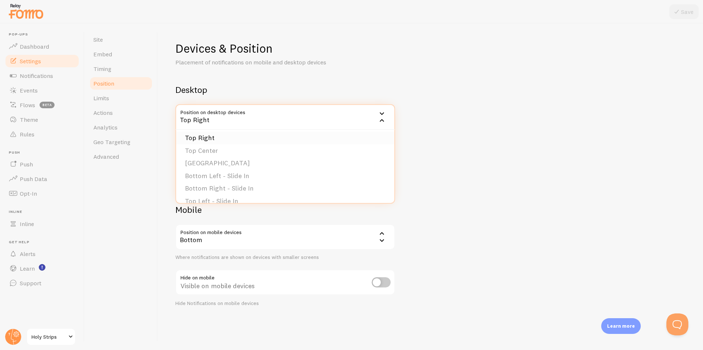
scroll to position [62, 0]
click at [268, 164] on li "Bottom Right - Slide In" at bounding box center [285, 167] width 218 height 13
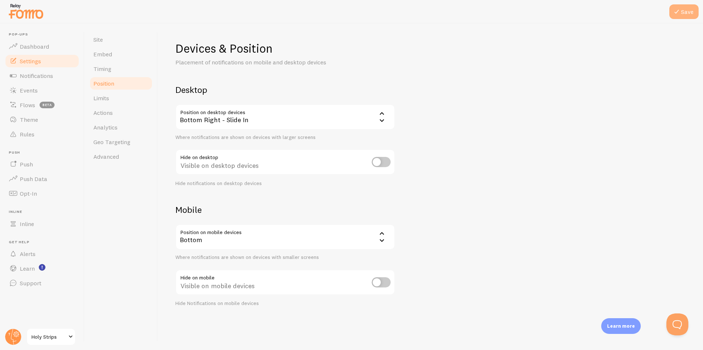
click at [680, 10] on icon at bounding box center [676, 11] width 9 height 9
click at [110, 116] on link "Actions" at bounding box center [121, 112] width 64 height 15
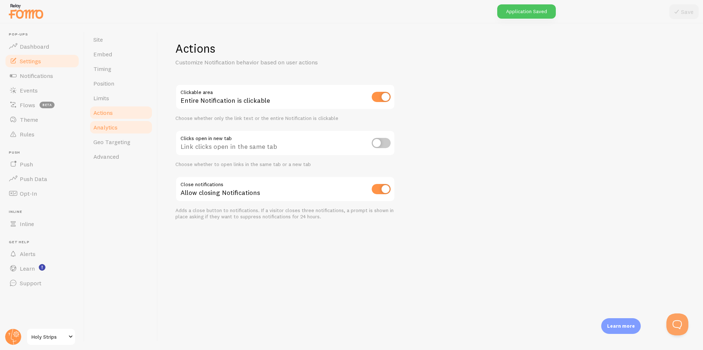
click at [110, 129] on span "Analytics" at bounding box center [105, 127] width 24 height 7
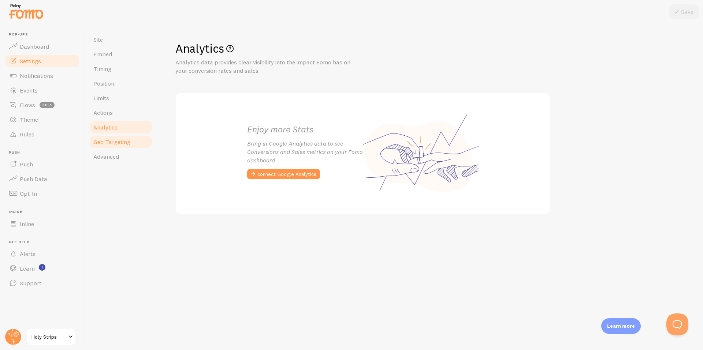
click at [114, 145] on span "Geo Targeting" at bounding box center [111, 141] width 37 height 7
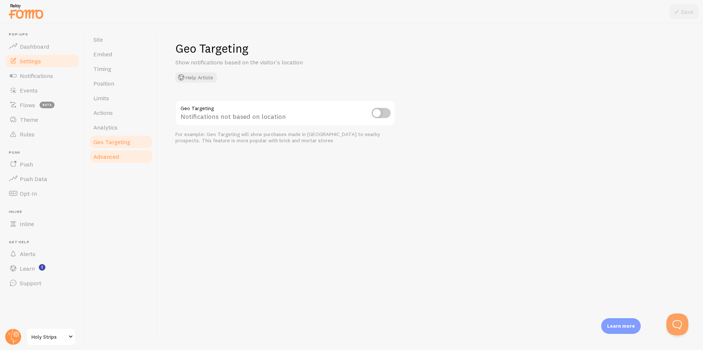
click at [112, 154] on span "Advanced" at bounding box center [106, 156] width 26 height 7
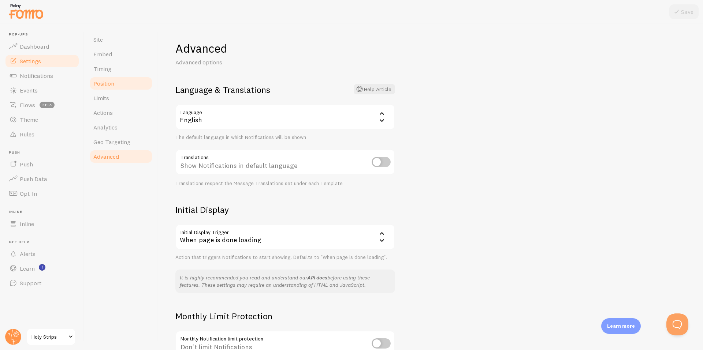
click at [121, 89] on link "Position" at bounding box center [121, 83] width 64 height 15
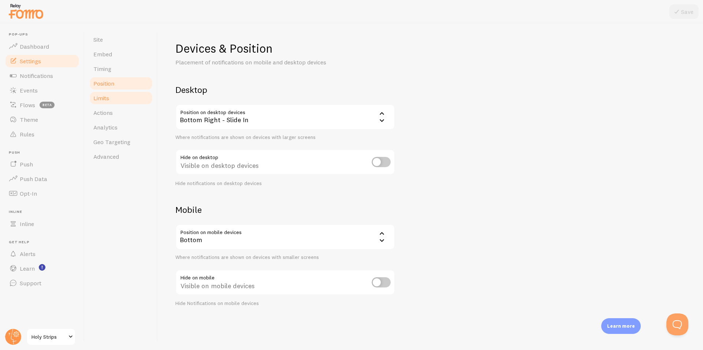
click at [115, 92] on link "Limits" at bounding box center [121, 98] width 64 height 15
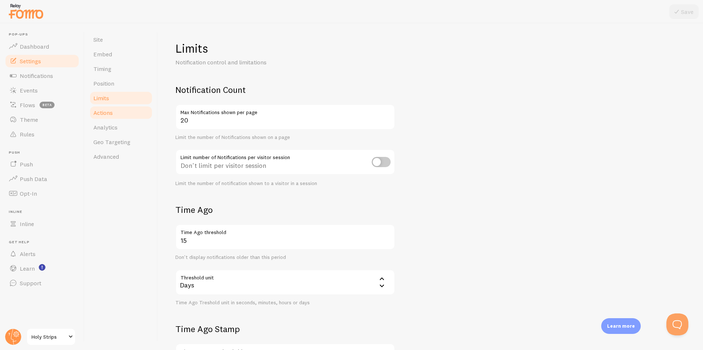
click at [118, 110] on link "Actions" at bounding box center [121, 112] width 64 height 15
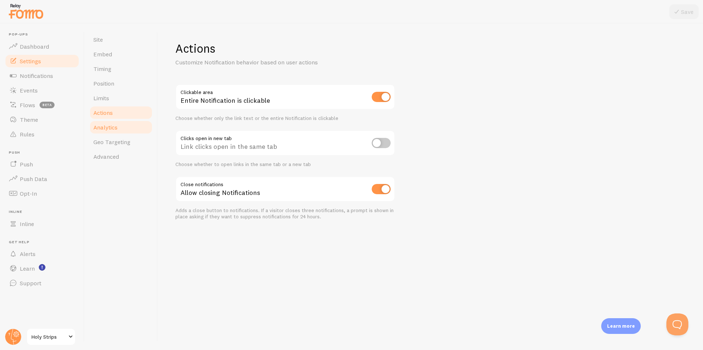
click at [106, 130] on span "Analytics" at bounding box center [105, 127] width 24 height 7
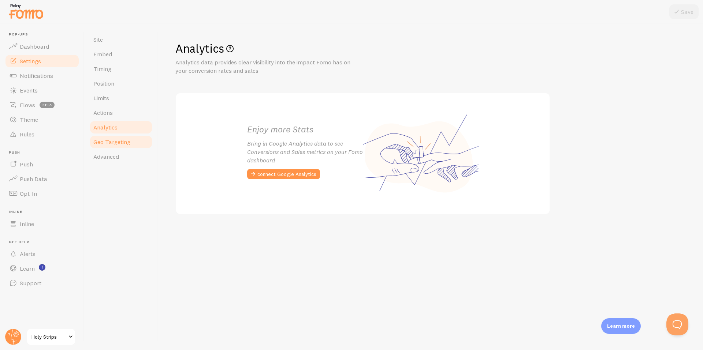
click at [108, 139] on span "Geo Targeting" at bounding box center [111, 141] width 37 height 7
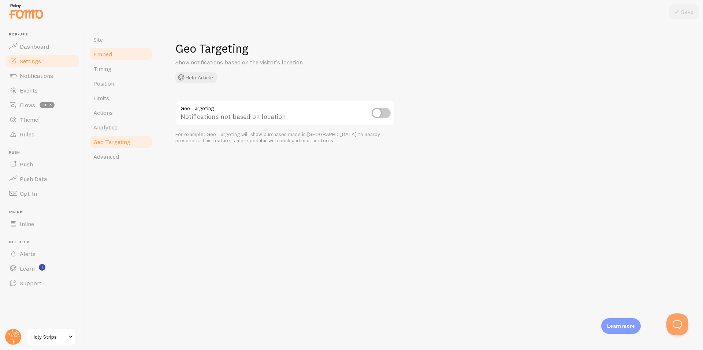
click at [110, 51] on span "Embed" at bounding box center [102, 54] width 19 height 7
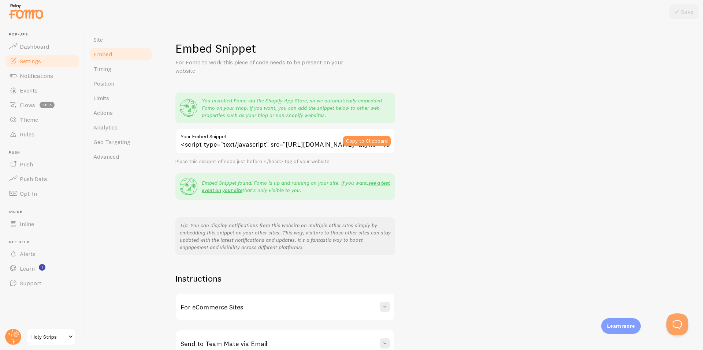
scroll to position [42, 0]
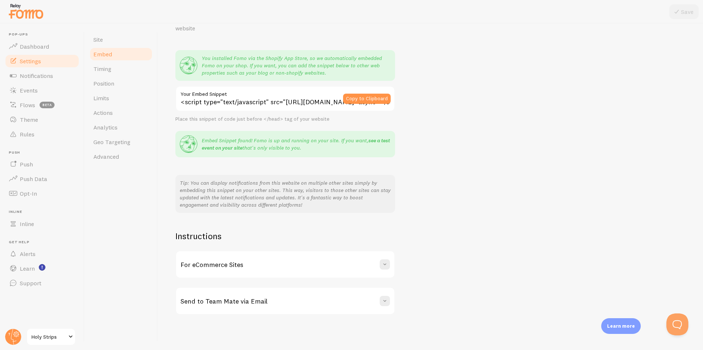
click at [372, 138] on link "see a test event on your site" at bounding box center [296, 144] width 188 height 14
click at [48, 74] on span "Notifications" at bounding box center [36, 75] width 33 height 7
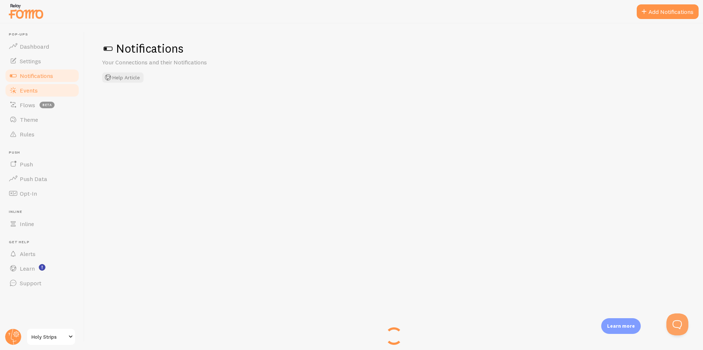
click at [46, 89] on link "Events" at bounding box center [41, 90] width 75 height 15
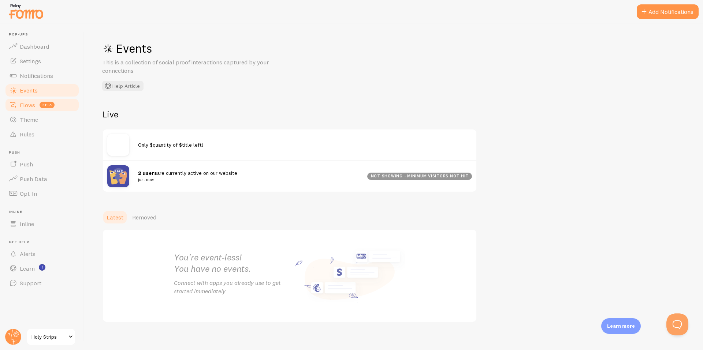
click at [43, 100] on link "Flows beta" at bounding box center [41, 105] width 75 height 15
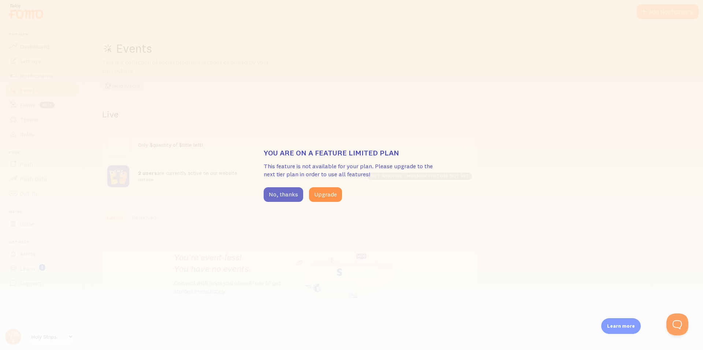
click at [281, 191] on button "No, thanks" at bounding box center [283, 194] width 40 height 15
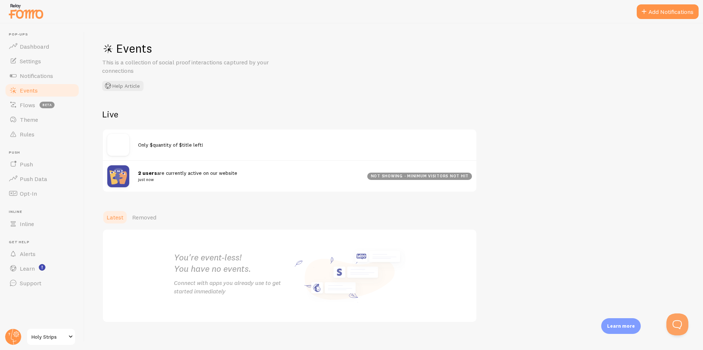
click at [165, 137] on div "Only $quantity of $title left!" at bounding box center [289, 145] width 373 height 31
click at [128, 147] on img at bounding box center [118, 145] width 22 height 22
click at [118, 148] on img at bounding box center [118, 145] width 22 height 22
click at [30, 107] on span "Flows" at bounding box center [27, 104] width 15 height 7
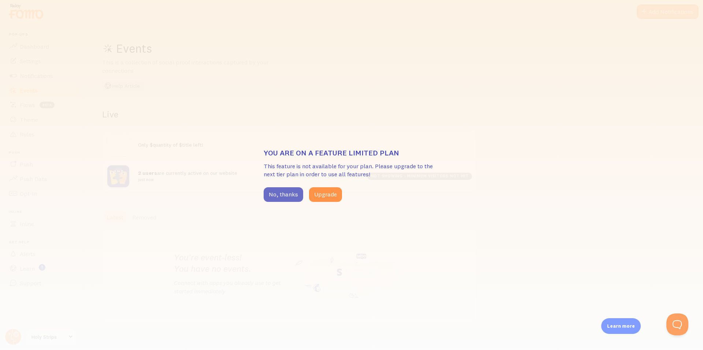
drag, startPoint x: 295, startPoint y: 196, endPoint x: 203, endPoint y: 180, distance: 92.5
click at [294, 196] on button "No, thanks" at bounding box center [283, 194] width 40 height 15
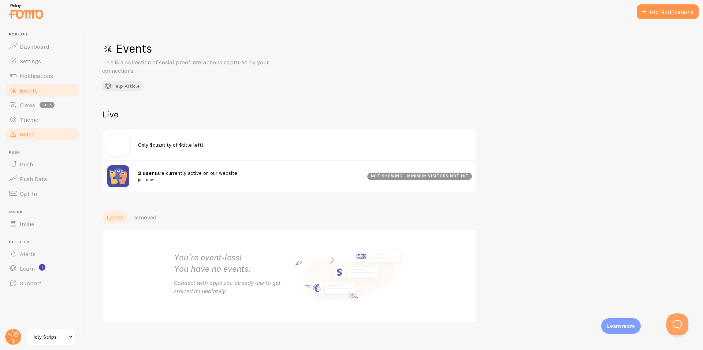
click at [16, 135] on span at bounding box center [13, 134] width 9 height 9
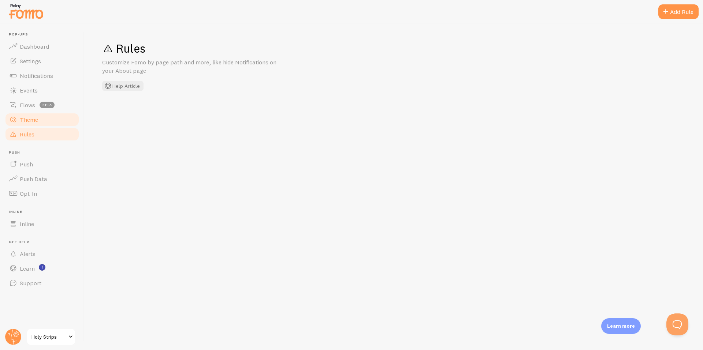
click at [34, 119] on span "Theme" at bounding box center [29, 119] width 18 height 7
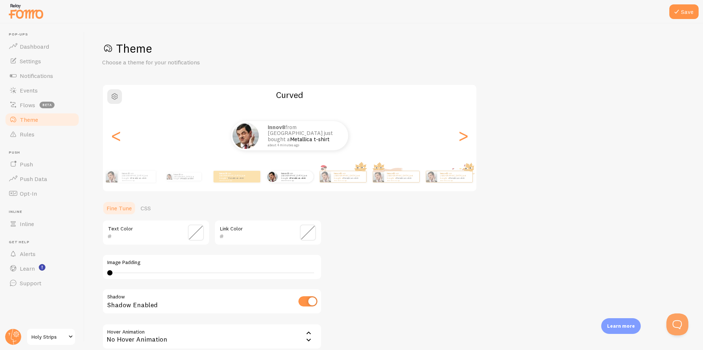
click at [455, 283] on div "Theme Choose a theme for your notifications Curved Innov8 from [GEOGRAPHIC_DATA…" at bounding box center [393, 214] width 583 height 347
click at [73, 206] on ul "Pop-ups Dashboard Settings Notifications Events Flows beta Theme Rules [GEOGRAP…" at bounding box center [41, 161] width 75 height 258
click at [392, 281] on div "Theme Choose a theme for your notifications Curved Innov8 from [GEOGRAPHIC_DATA…" at bounding box center [393, 214] width 583 height 347
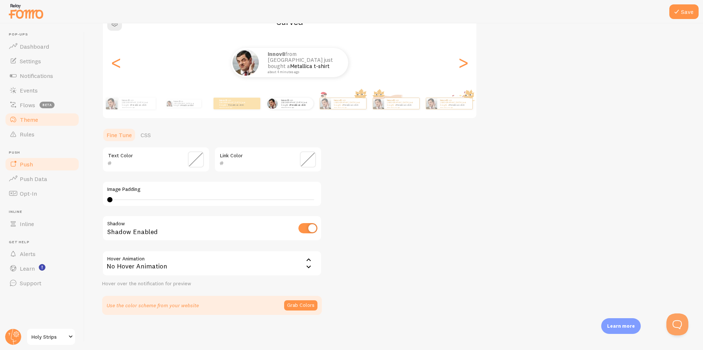
click at [40, 163] on link "Push" at bounding box center [41, 164] width 75 height 15
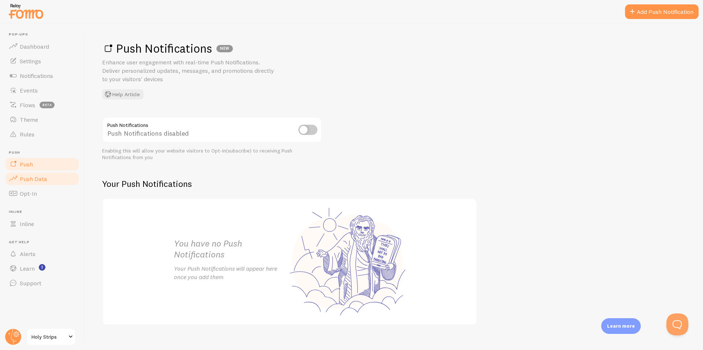
click at [45, 179] on span "Push Data" at bounding box center [33, 178] width 27 height 7
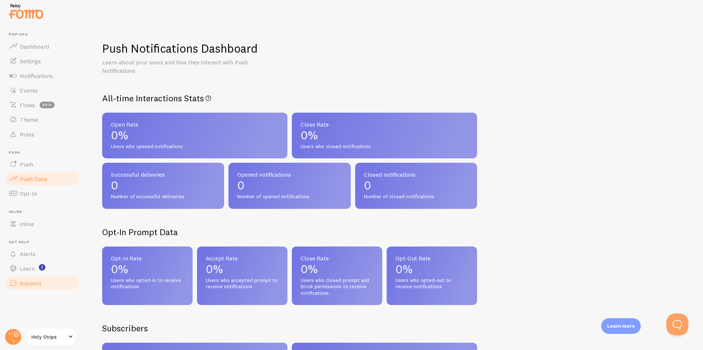
click at [42, 282] on link "Support" at bounding box center [41, 283] width 75 height 15
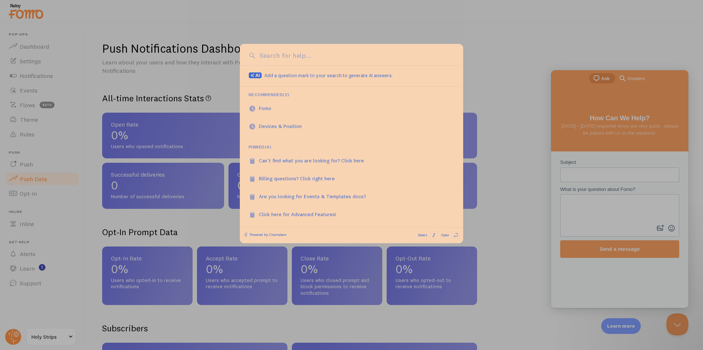
click at [509, 112] on div at bounding box center [351, 175] width 703 height 350
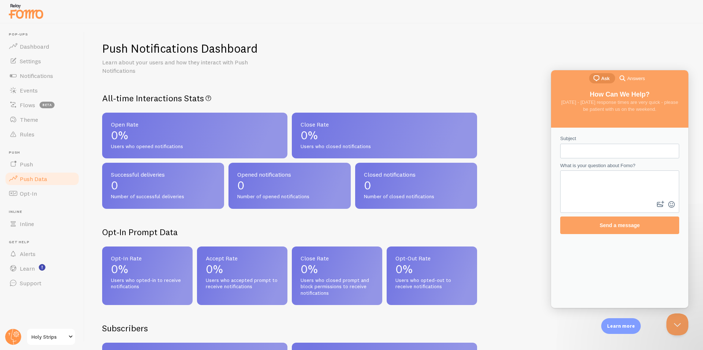
click at [292, 69] on div "Push Notifications Dashboard Learn about your users and how they interact with …" at bounding box center [393, 58] width 583 height 34
click at [217, 16] on div at bounding box center [351, 11] width 703 height 23
click at [285, 59] on div "Push Notifications Dashboard Learn about your users and how they interact with …" at bounding box center [393, 58] width 583 height 34
click at [672, 318] on button "Close Beacon popover" at bounding box center [676, 323] width 22 height 22
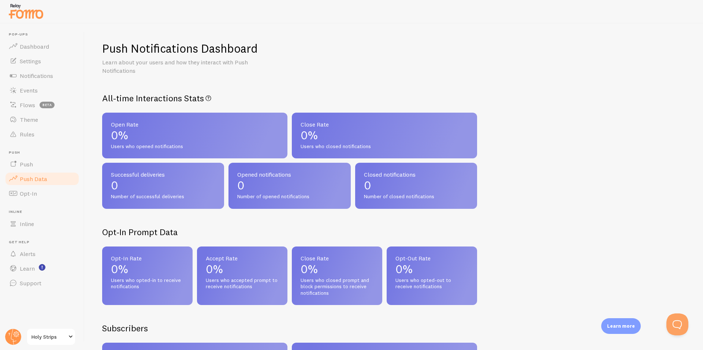
drag, startPoint x: 333, startPoint y: 37, endPoint x: 89, endPoint y: 81, distance: 248.1
click at [330, 37] on div "Push Notifications Dashboard Learn about your users and how they interact with …" at bounding box center [394, 186] width 618 height 327
click at [34, 194] on span "Opt-In" at bounding box center [28, 193] width 17 height 7
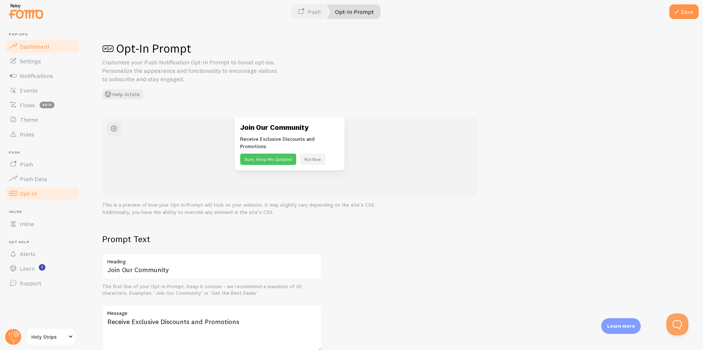
click at [38, 41] on link "Dashboard" at bounding box center [41, 46] width 75 height 15
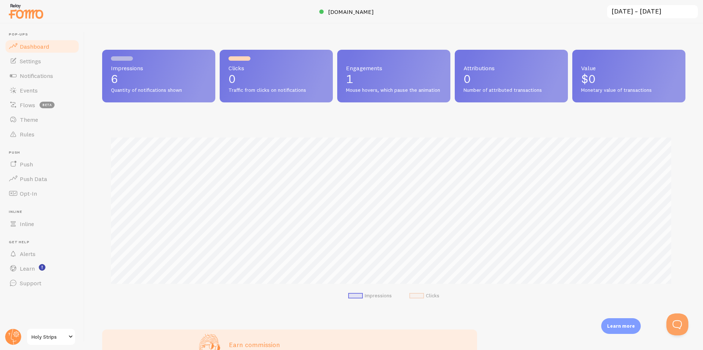
scroll to position [192, 577]
click at [33, 121] on span "Theme" at bounding box center [29, 119] width 18 height 7
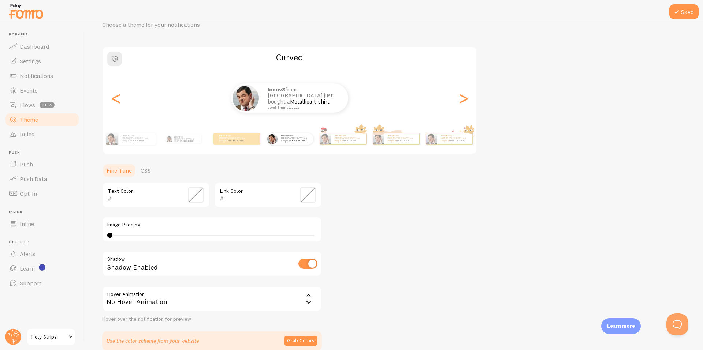
scroll to position [73, 0]
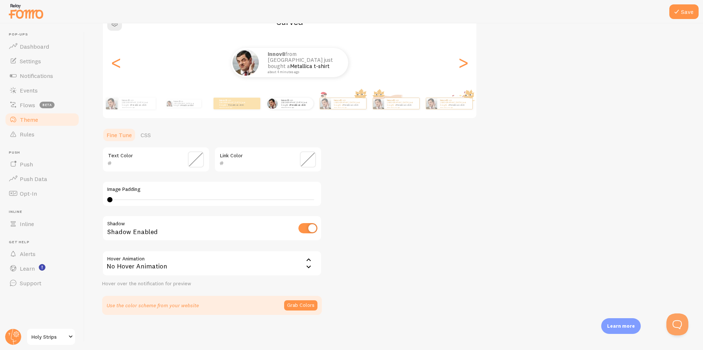
click at [292, 263] on div "No Hover Animation" at bounding box center [212, 264] width 220 height 26
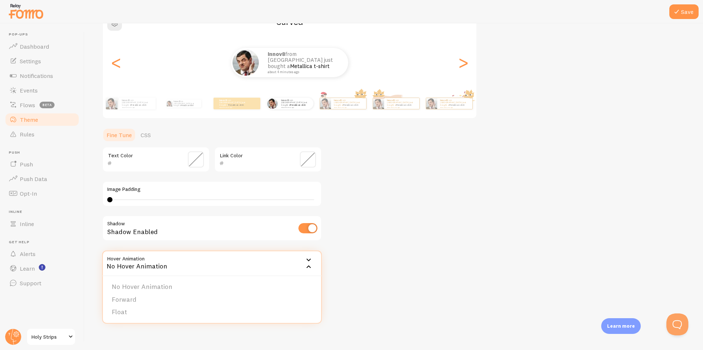
click at [390, 257] on div "Theme Choose a theme for your notifications Curved Innov8 from [GEOGRAPHIC_DATA…" at bounding box center [393, 141] width 583 height 347
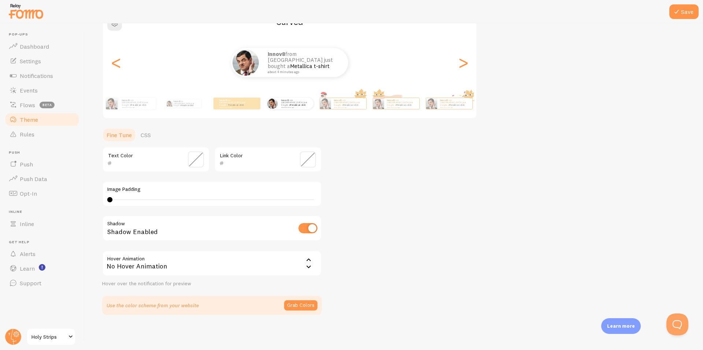
click at [284, 256] on div "No Hover Animation" at bounding box center [212, 264] width 220 height 26
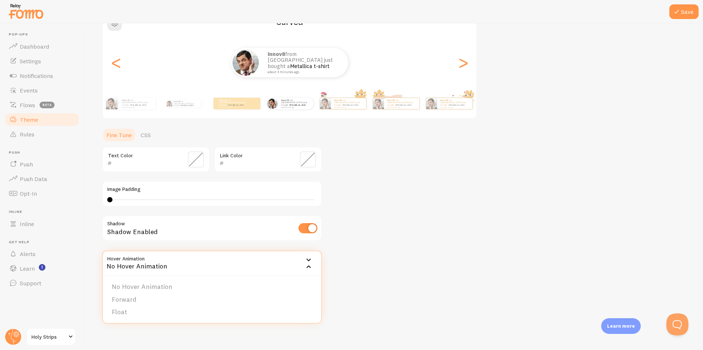
click at [373, 245] on div "Theme Choose a theme for your notifications Curved Innov8 from [GEOGRAPHIC_DATA…" at bounding box center [393, 141] width 583 height 347
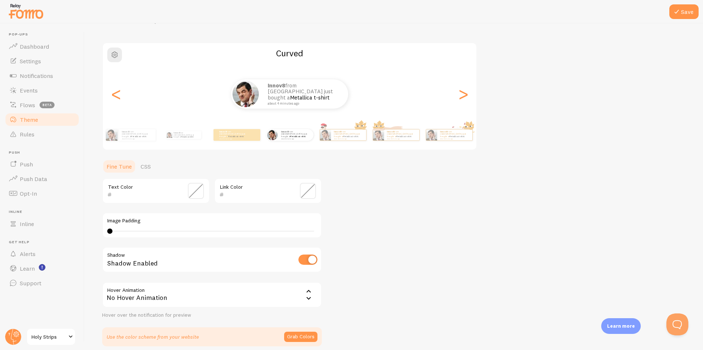
scroll to position [0, 0]
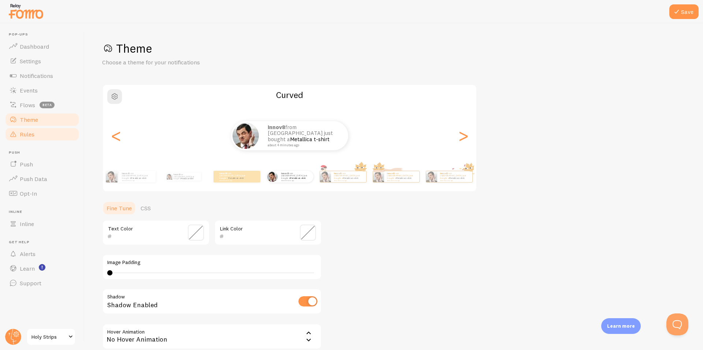
click at [33, 132] on span "Rules" at bounding box center [27, 134] width 15 height 7
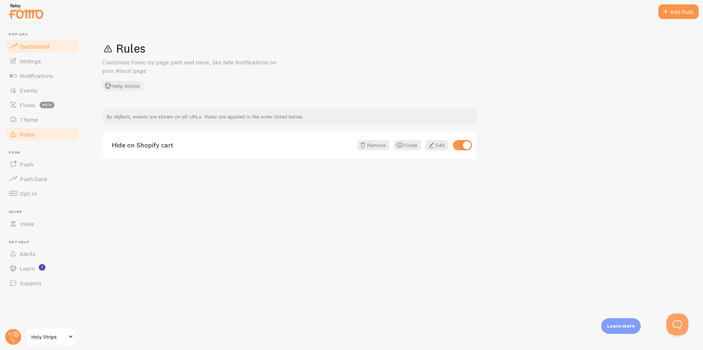
click at [38, 45] on span "Dashboard" at bounding box center [34, 46] width 29 height 7
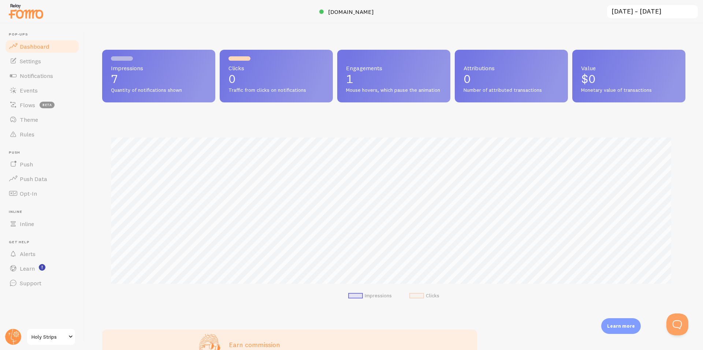
scroll to position [192, 577]
